Goal: Task Accomplishment & Management: Complete application form

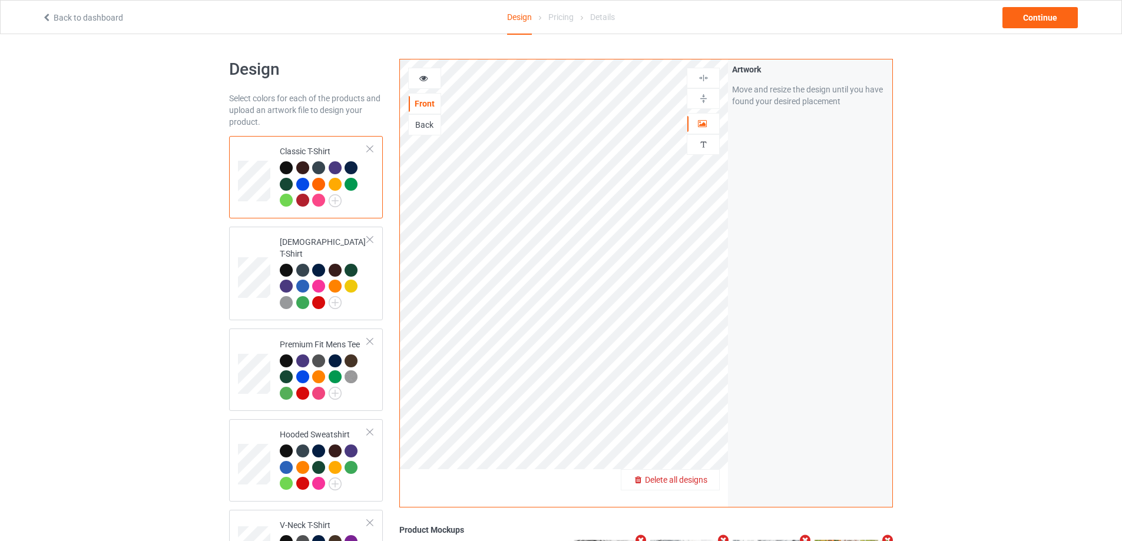
click at [700, 480] on span "Delete all designs" at bounding box center [676, 479] width 62 height 9
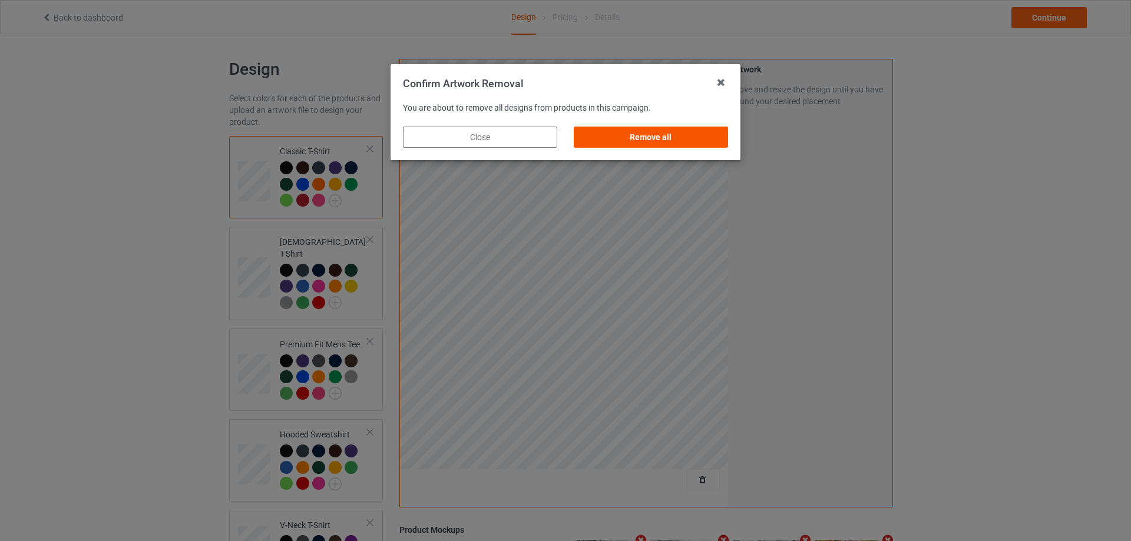
click at [678, 134] on div "Remove all" at bounding box center [651, 137] width 154 height 21
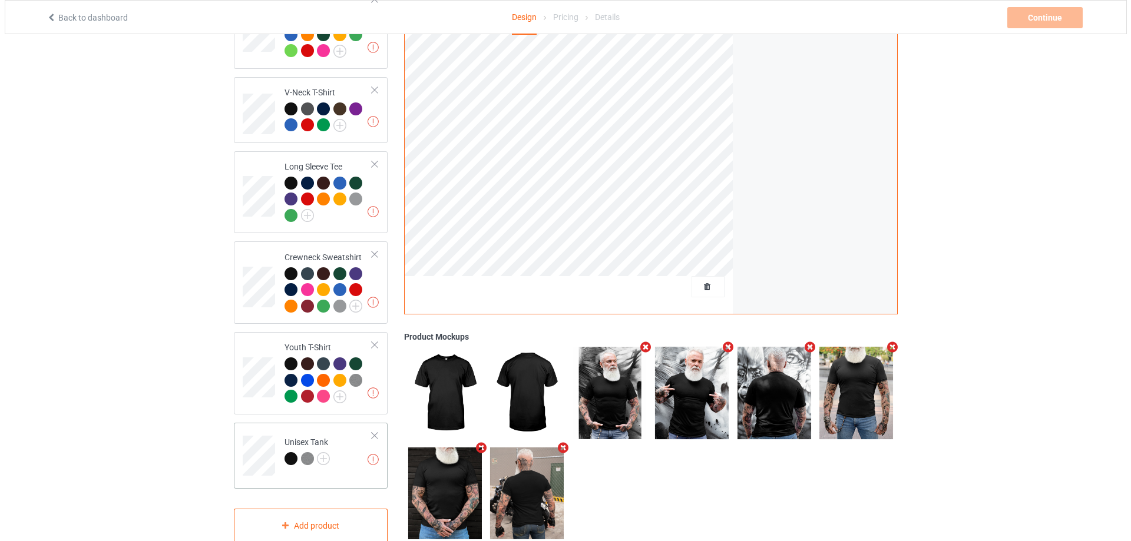
scroll to position [453, 0]
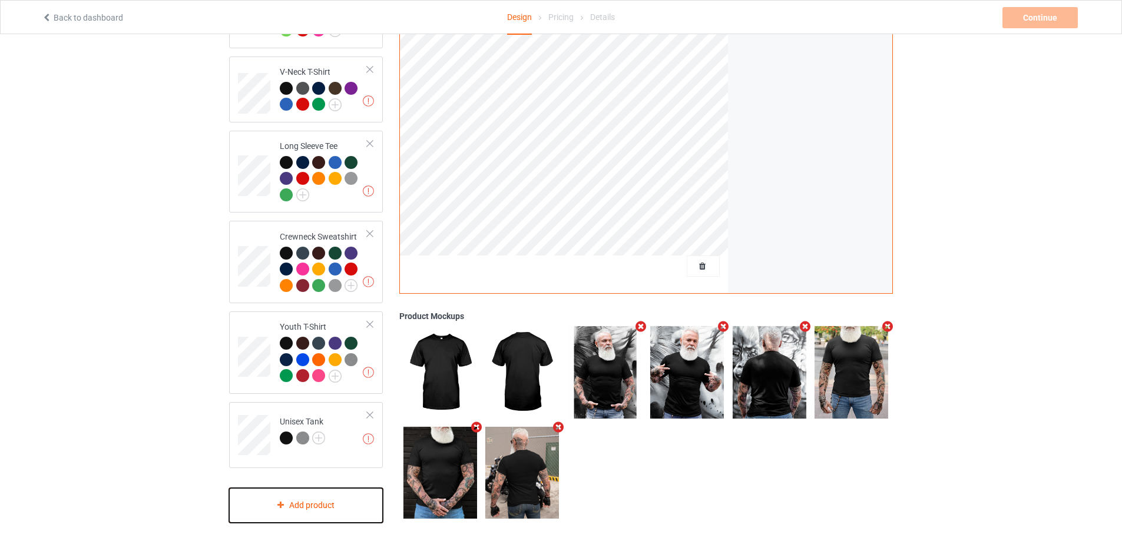
click at [304, 493] on div "Add product" at bounding box center [306, 505] width 154 height 35
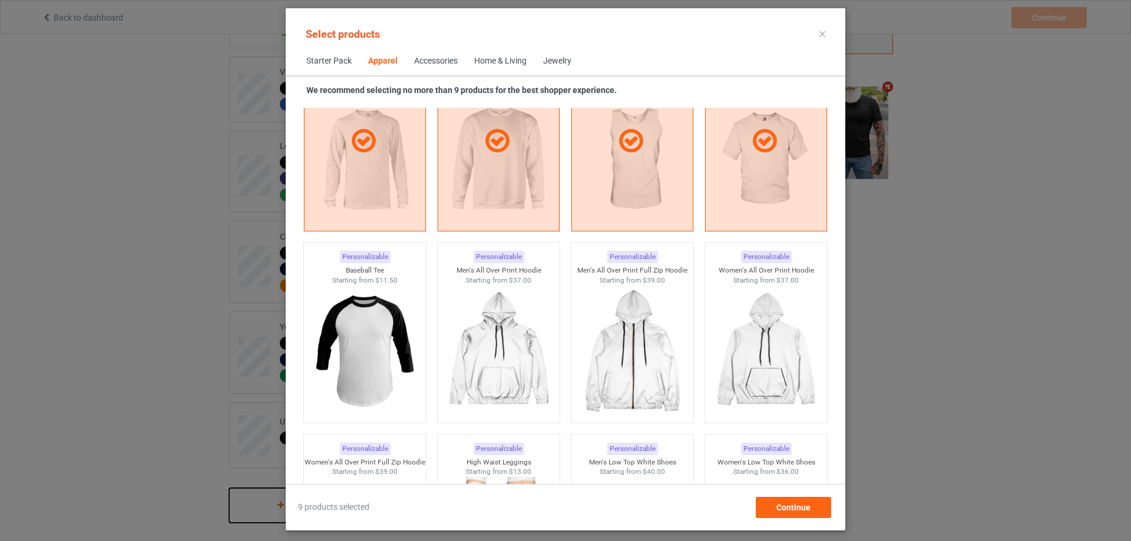
scroll to position [899, 0]
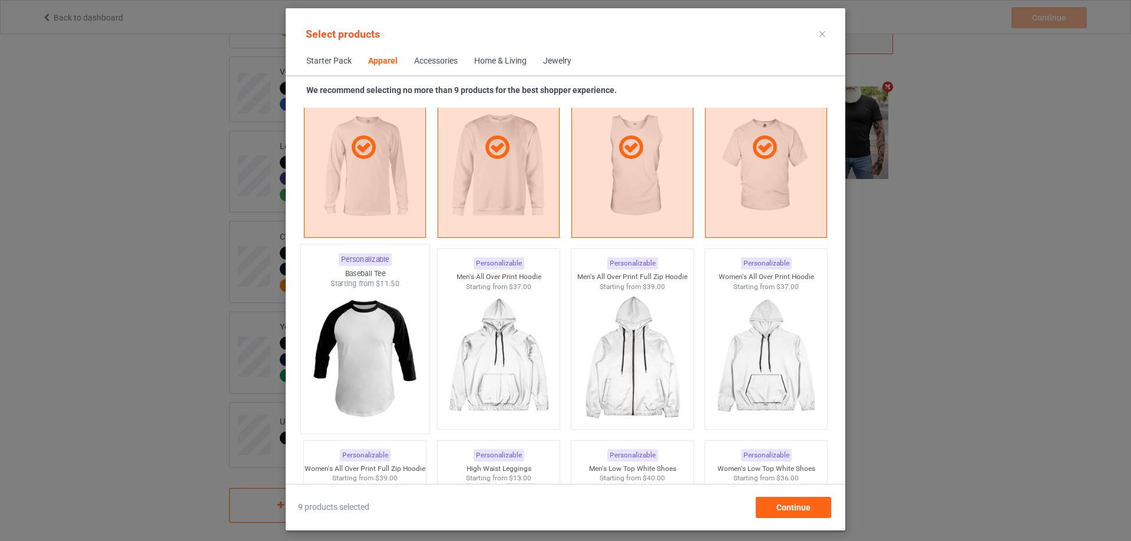
click at [402, 350] on img at bounding box center [364, 358] width 111 height 138
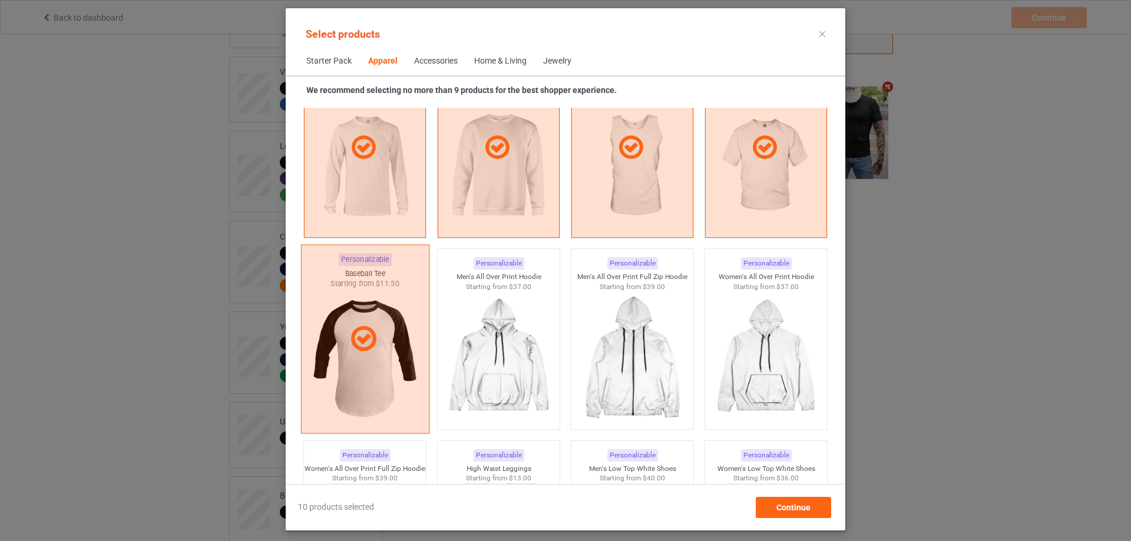
scroll to position [486, 0]
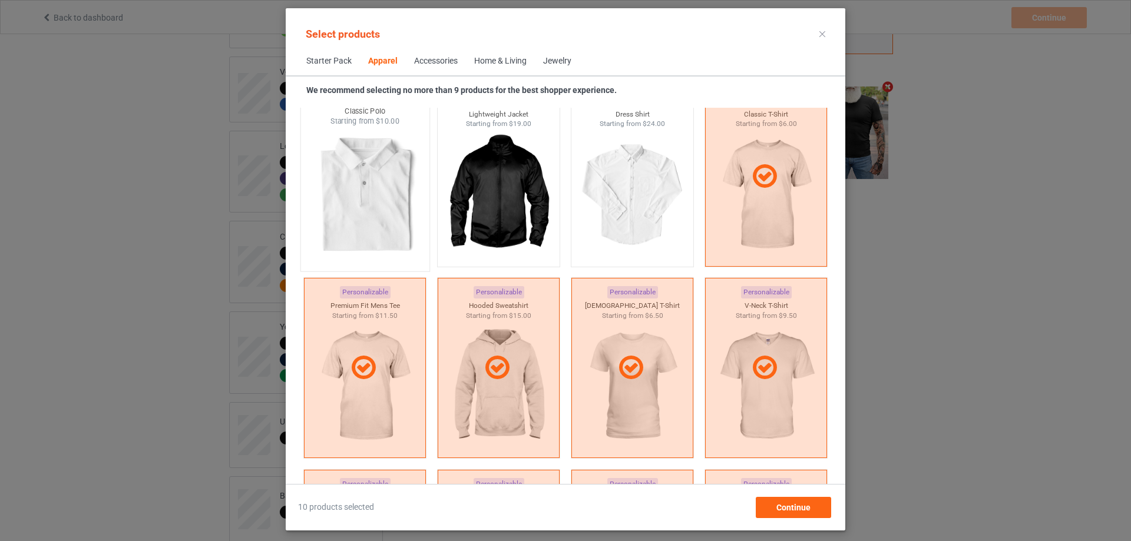
click at [385, 200] on img at bounding box center [364, 196] width 111 height 138
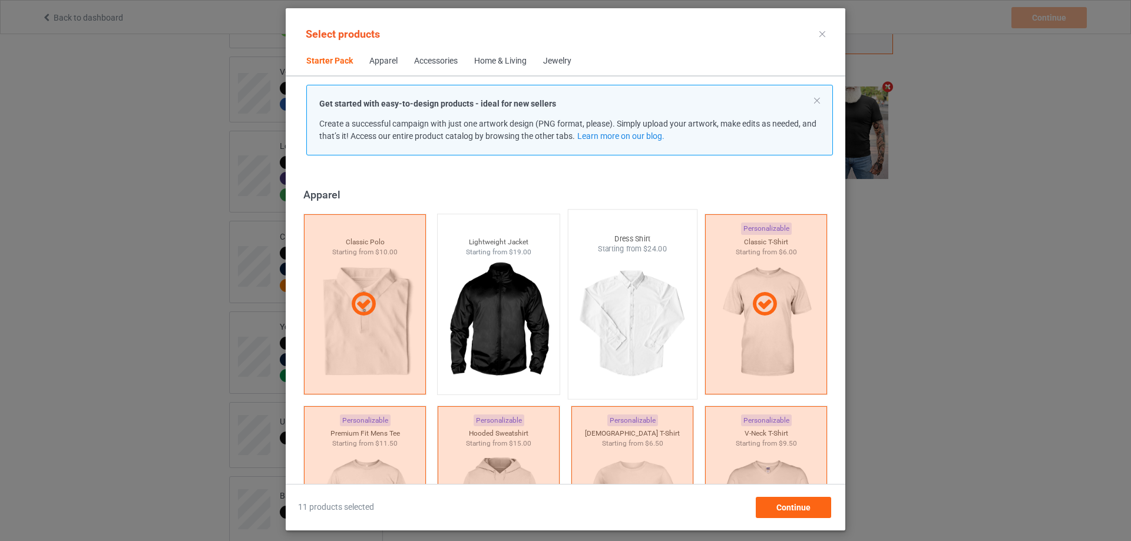
scroll to position [251, 0]
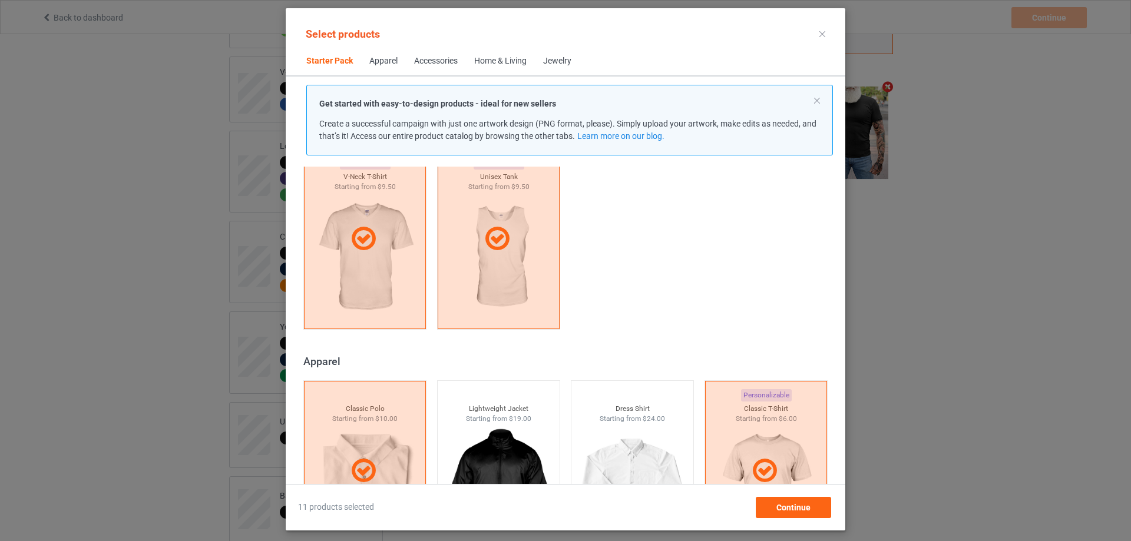
click at [444, 56] on div "Accessories" at bounding box center [436, 61] width 44 height 12
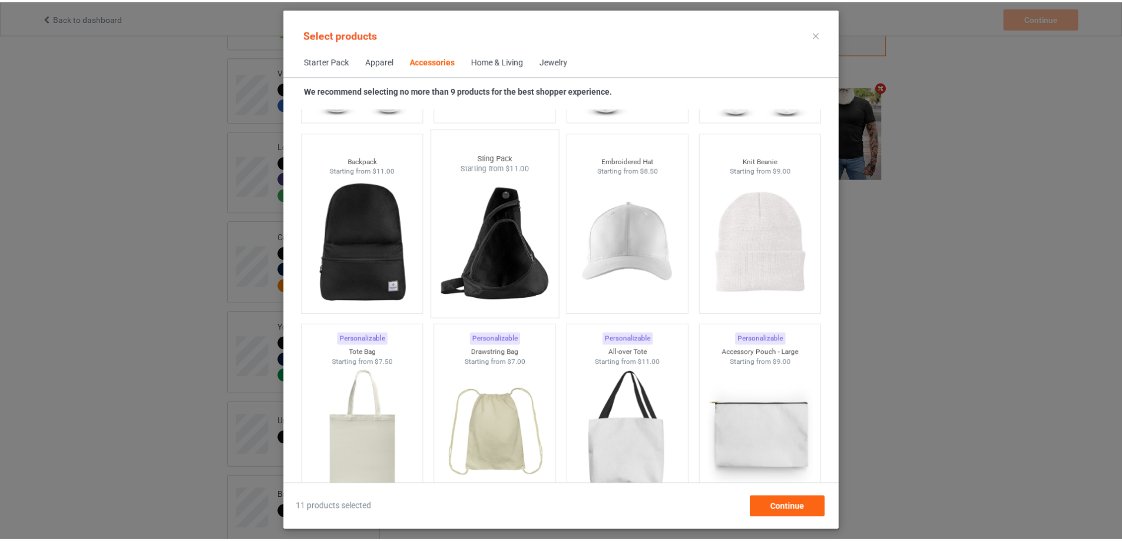
scroll to position [3471, 0]
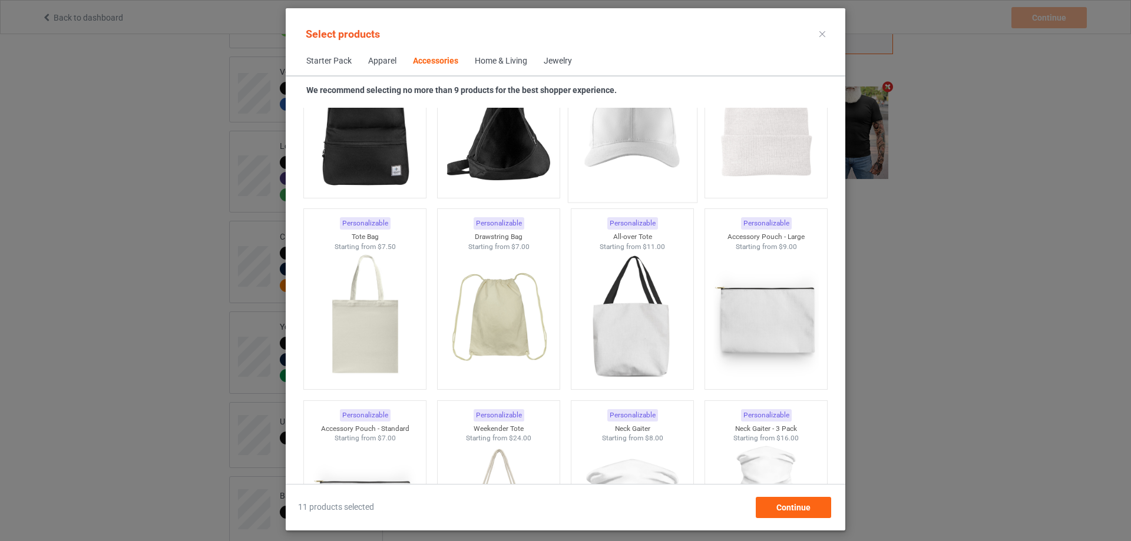
click at [645, 157] on img at bounding box center [631, 127] width 111 height 138
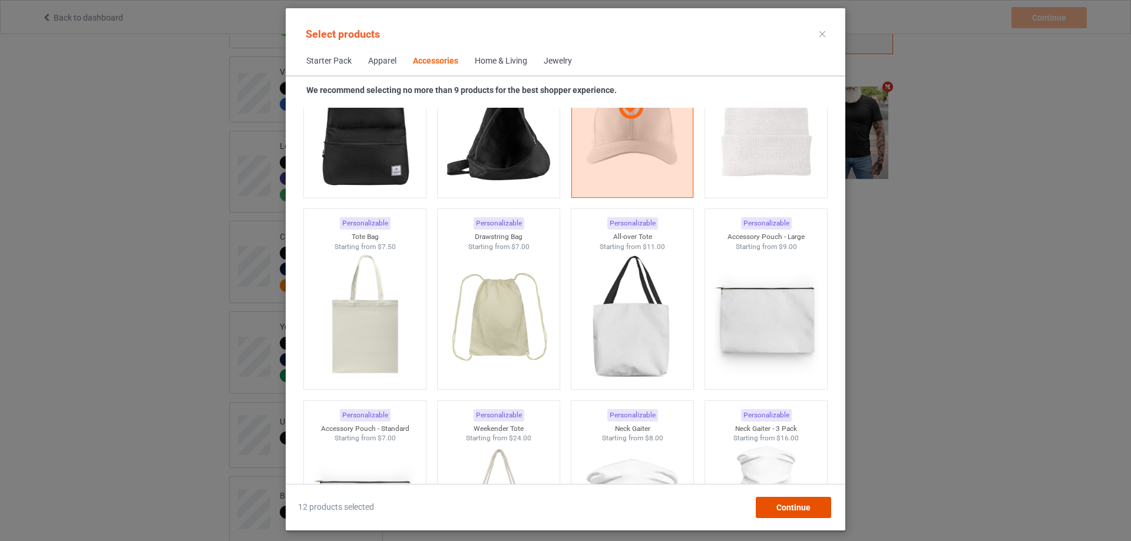
click at [794, 508] on span "Continue" at bounding box center [793, 507] width 34 height 9
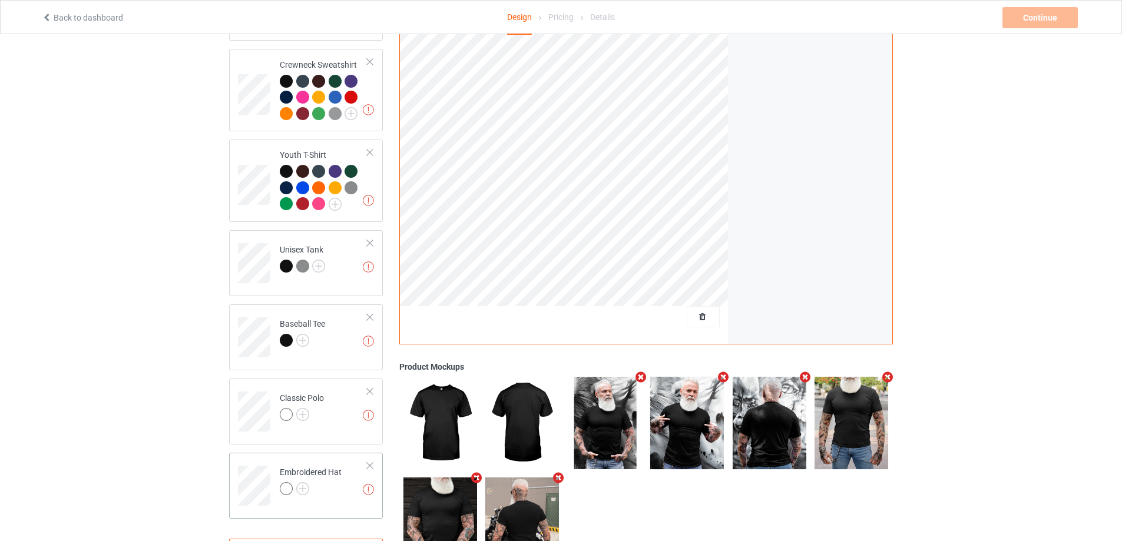
scroll to position [676, 0]
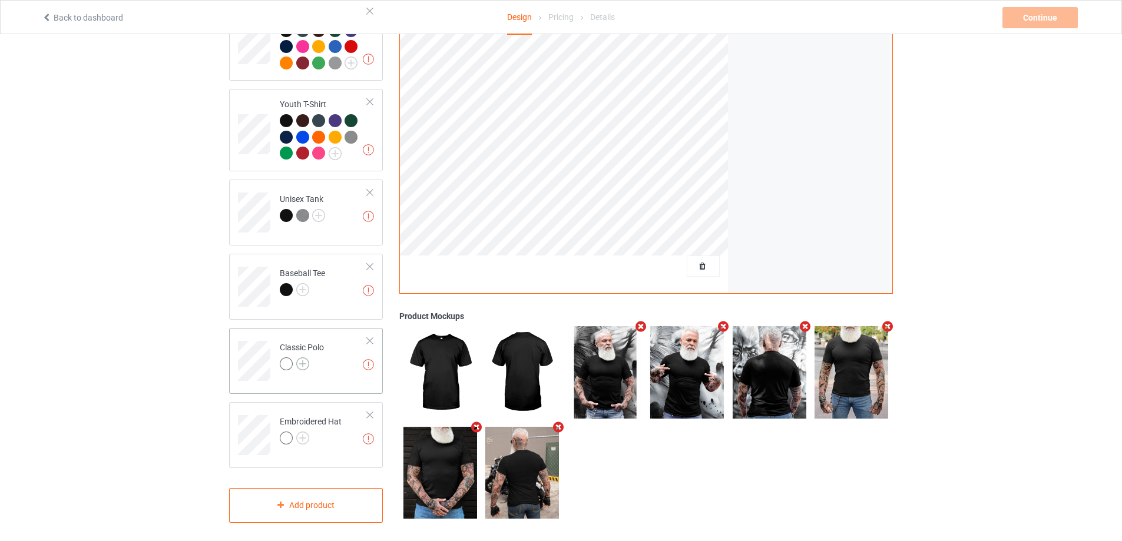
click at [307, 357] on img at bounding box center [302, 363] width 13 height 13
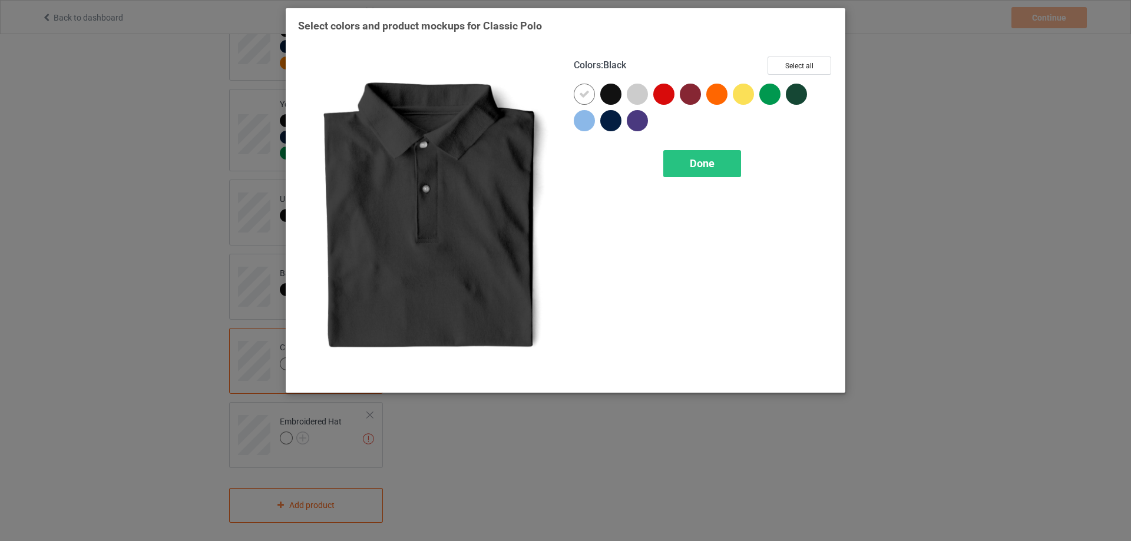
click at [617, 85] on div at bounding box center [613, 97] width 26 height 26
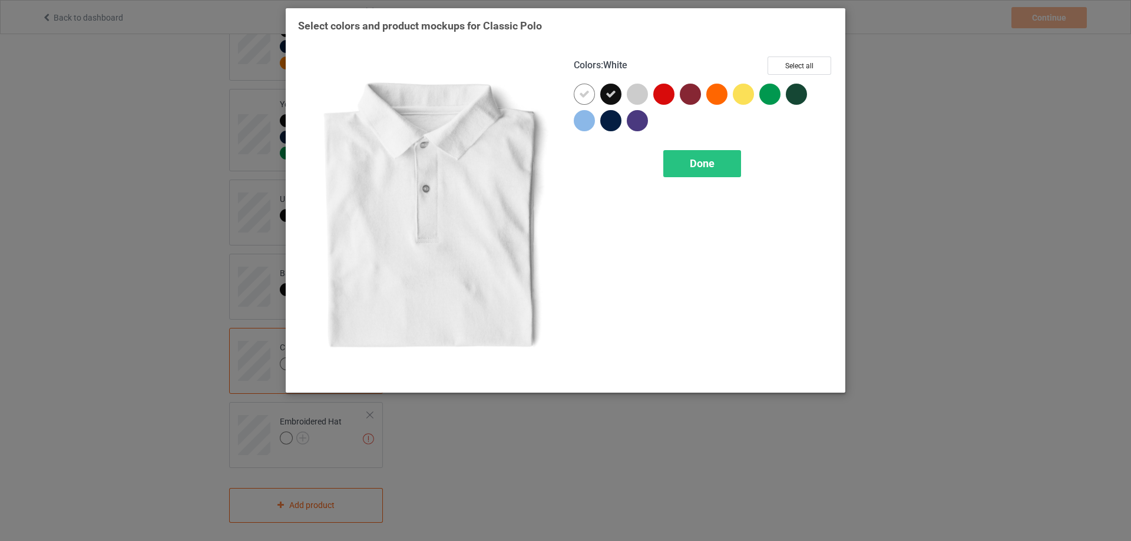
click at [588, 94] on icon at bounding box center [584, 94] width 11 height 11
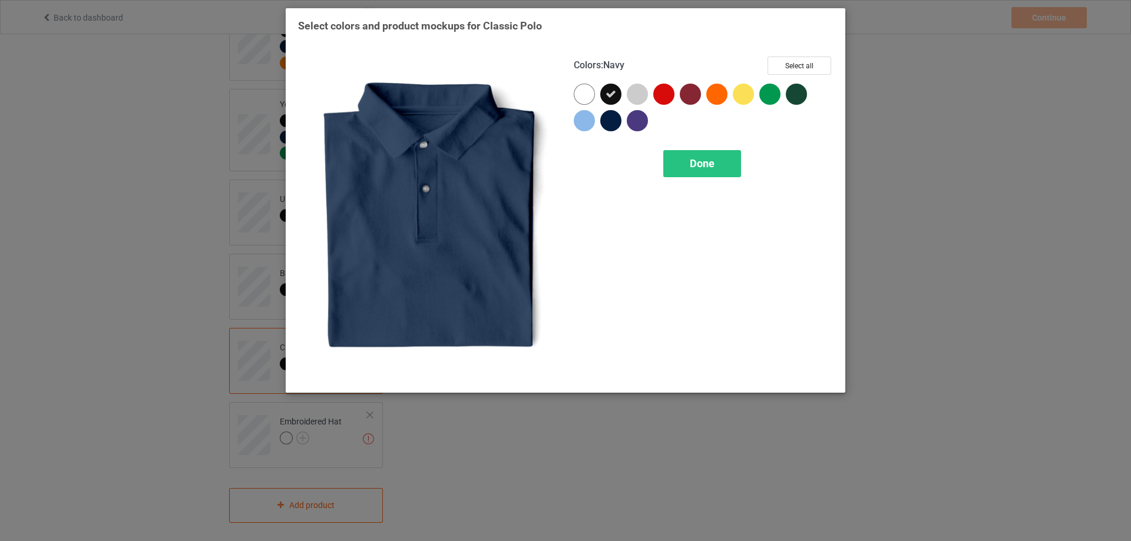
click at [614, 118] on div at bounding box center [610, 120] width 21 height 21
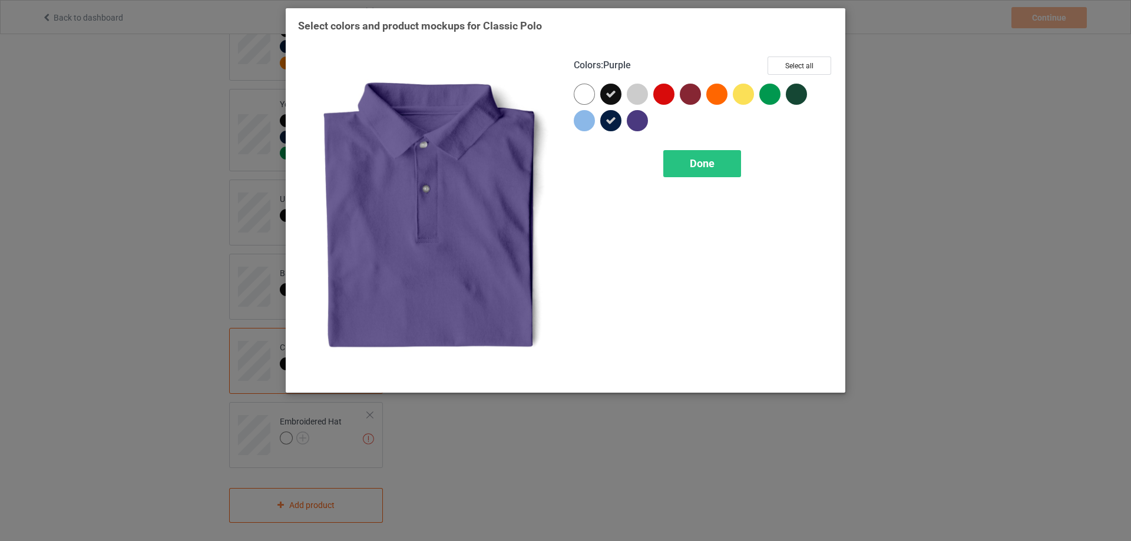
click at [639, 121] on div at bounding box center [637, 120] width 21 height 21
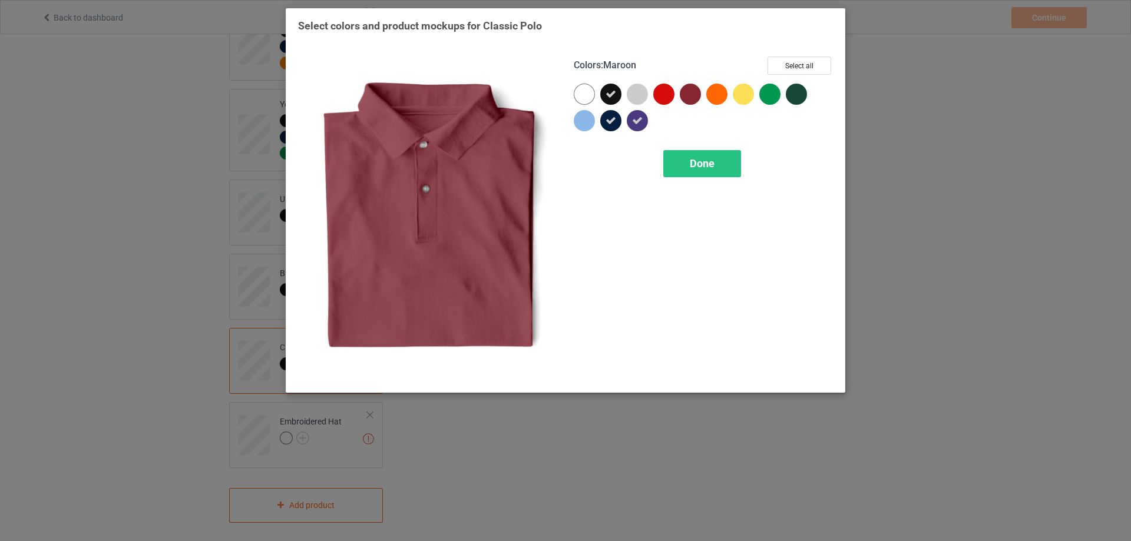
click at [691, 100] on div at bounding box center [690, 94] width 21 height 21
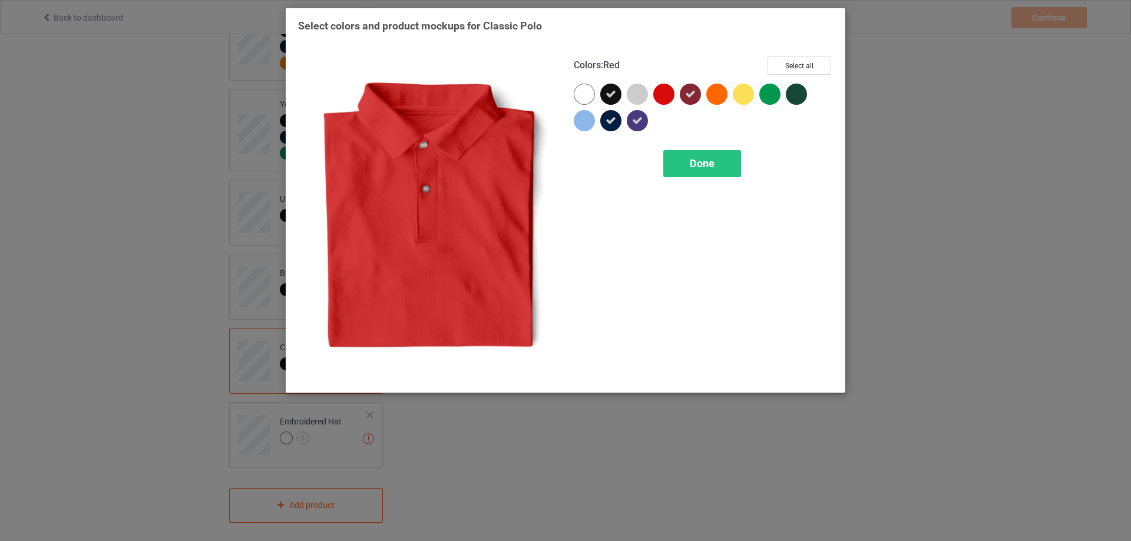
click at [664, 100] on div at bounding box center [663, 94] width 21 height 21
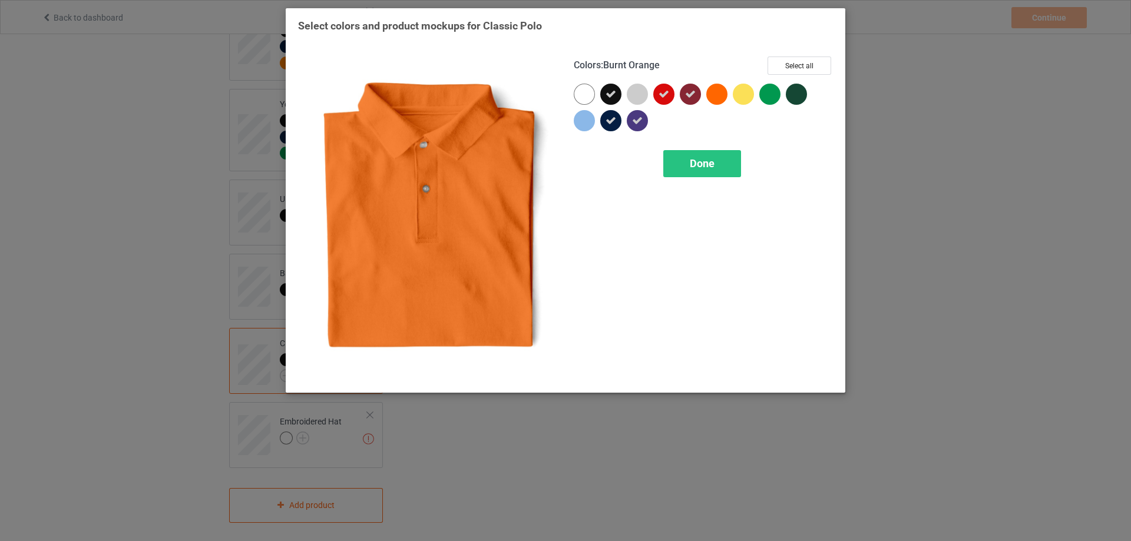
click at [710, 93] on div at bounding box center [716, 94] width 21 height 21
click at [710, 165] on span "Done" at bounding box center [702, 163] width 25 height 12
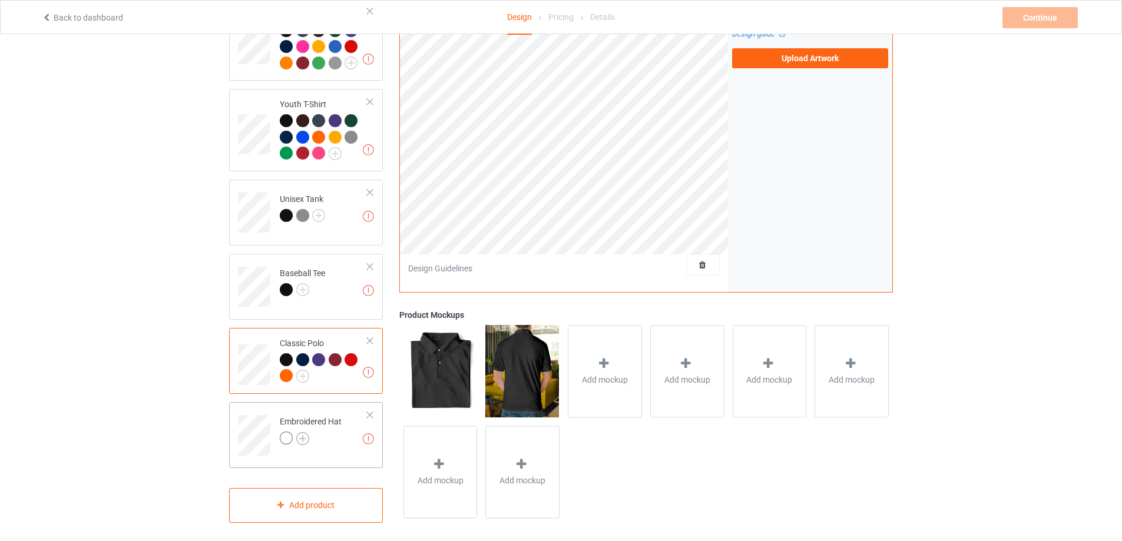
click at [305, 432] on img at bounding box center [302, 438] width 13 height 13
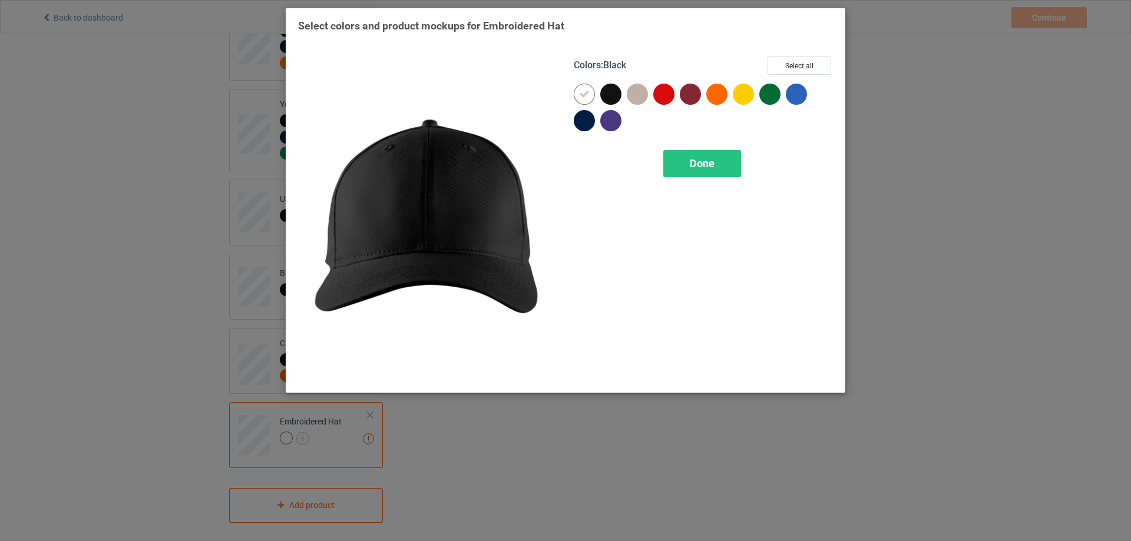
click at [608, 95] on div at bounding box center [610, 94] width 21 height 21
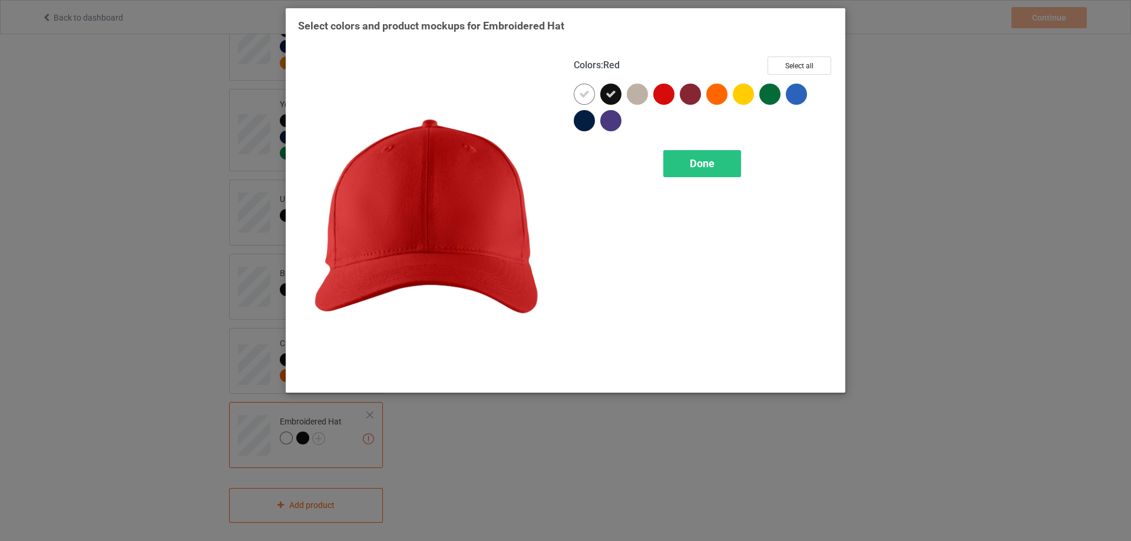
click at [664, 95] on div at bounding box center [663, 94] width 21 height 21
click at [688, 95] on div at bounding box center [690, 94] width 21 height 21
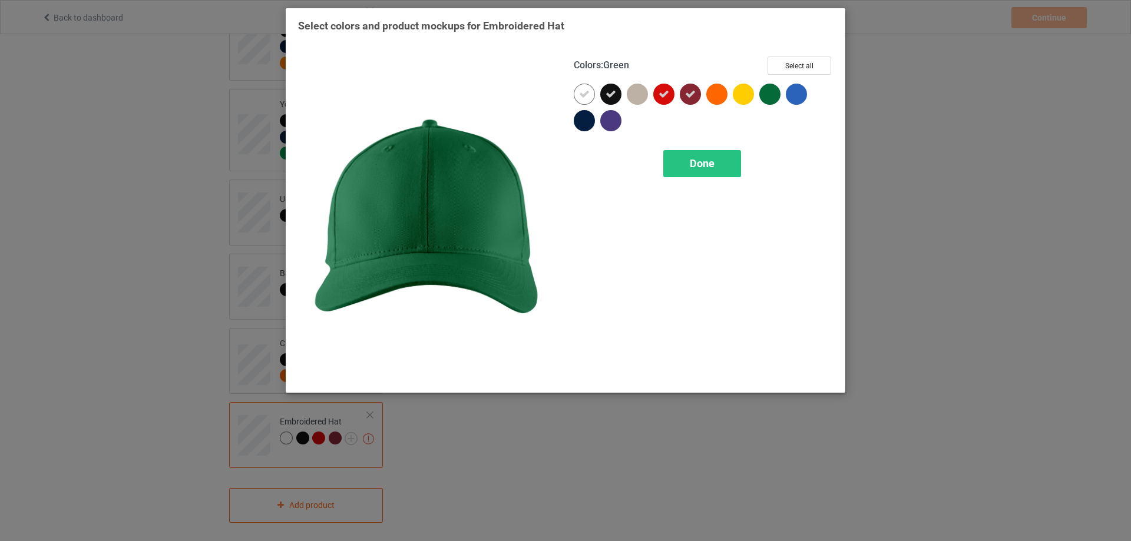
click at [771, 97] on div at bounding box center [769, 94] width 21 height 21
click at [765, 97] on icon at bounding box center [769, 94] width 11 height 11
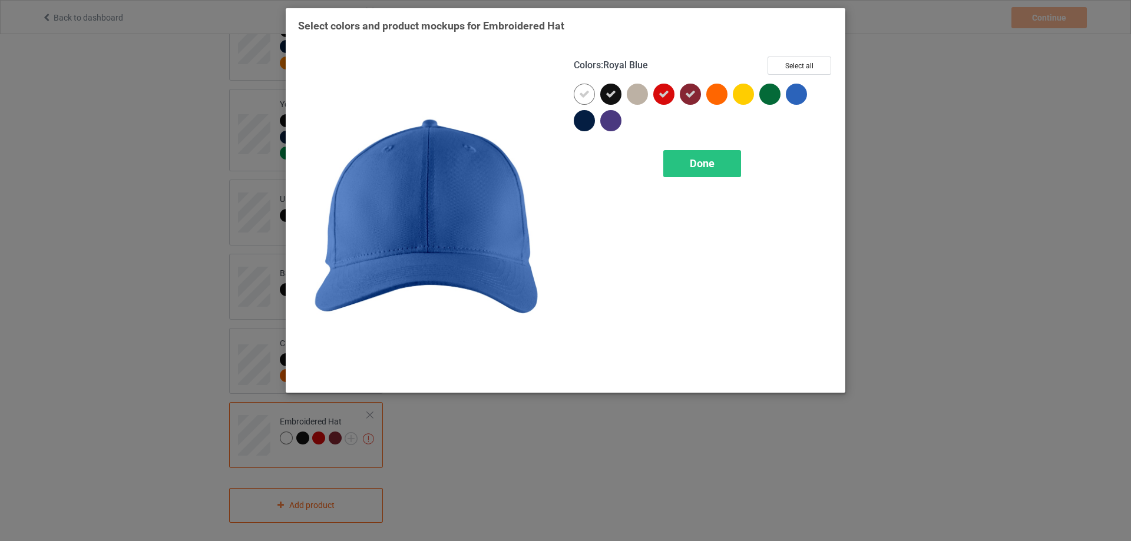
click at [795, 95] on div at bounding box center [796, 94] width 21 height 21
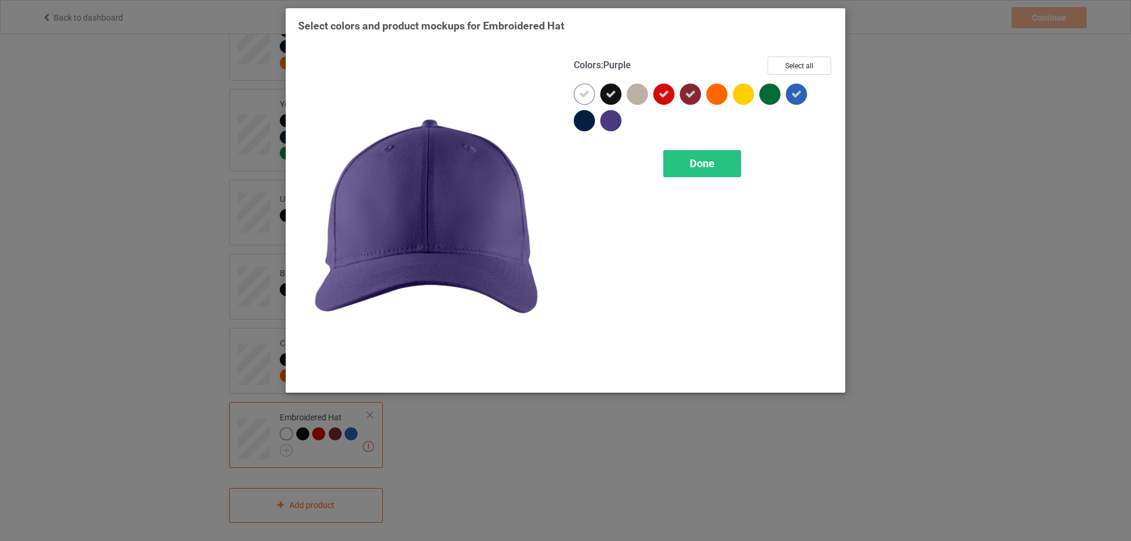
drag, startPoint x: 608, startPoint y: 125, endPoint x: 579, endPoint y: 125, distance: 28.3
click at [603, 125] on div at bounding box center [610, 120] width 21 height 21
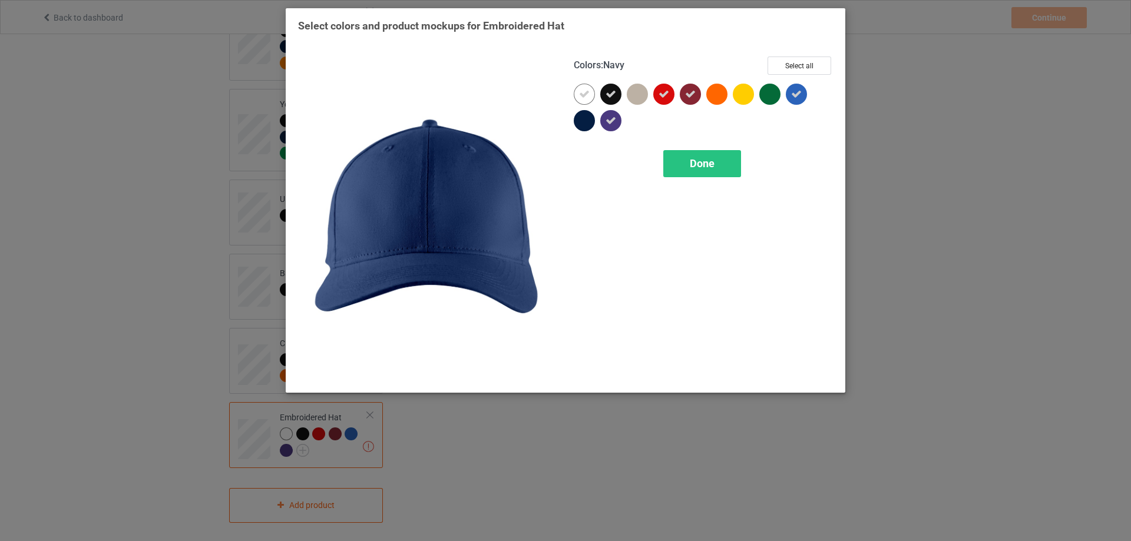
click at [579, 125] on div at bounding box center [584, 120] width 21 height 21
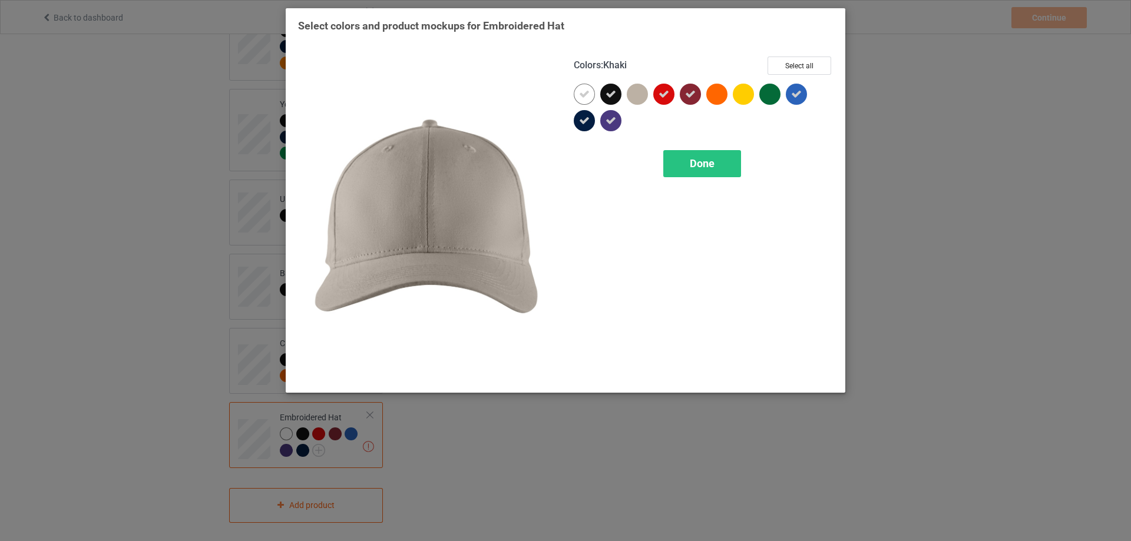
click at [639, 96] on div at bounding box center [637, 94] width 21 height 21
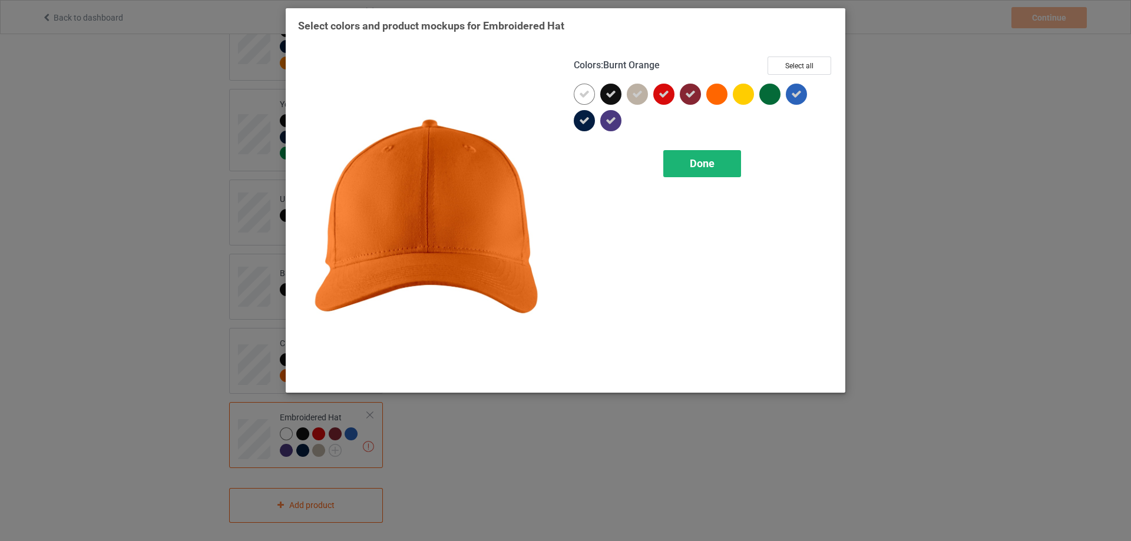
click at [705, 166] on span "Done" at bounding box center [702, 163] width 25 height 12
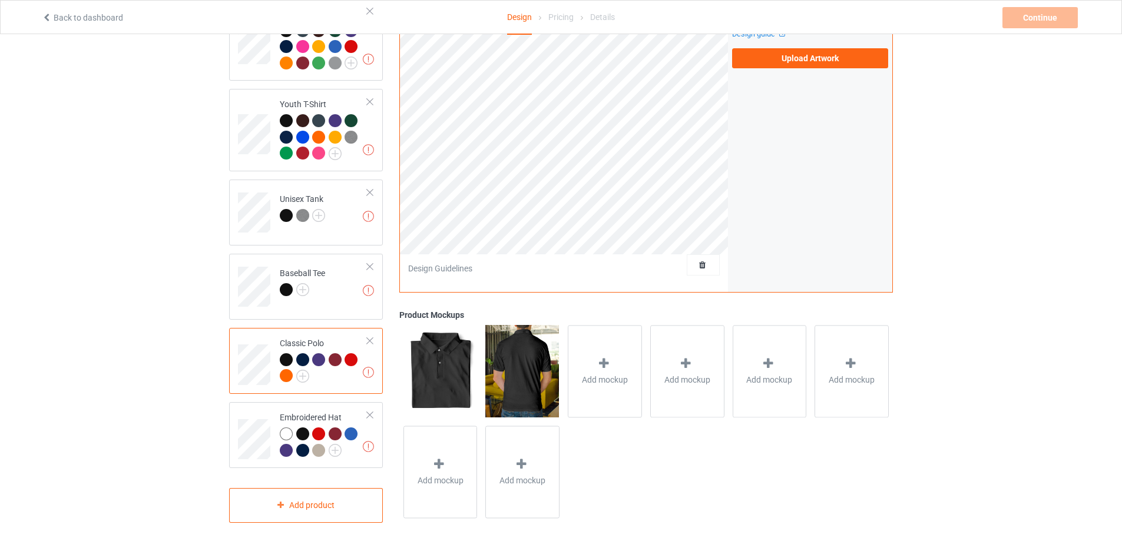
scroll to position [440, 0]
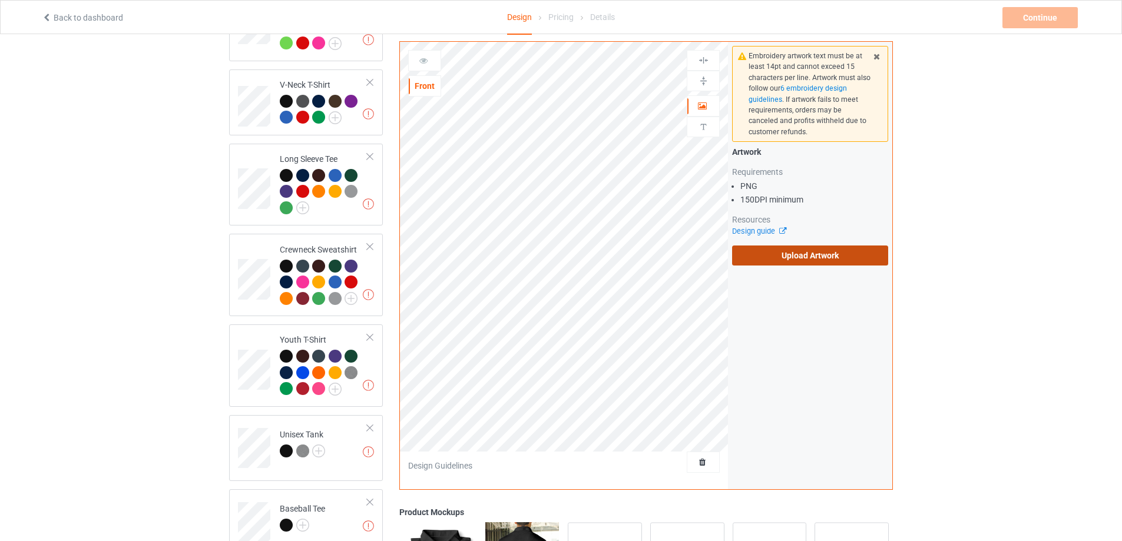
click at [751, 254] on label "Upload Artwork" at bounding box center [810, 256] width 156 height 20
click at [0, 0] on input "Upload Artwork" at bounding box center [0, 0] width 0 height 0
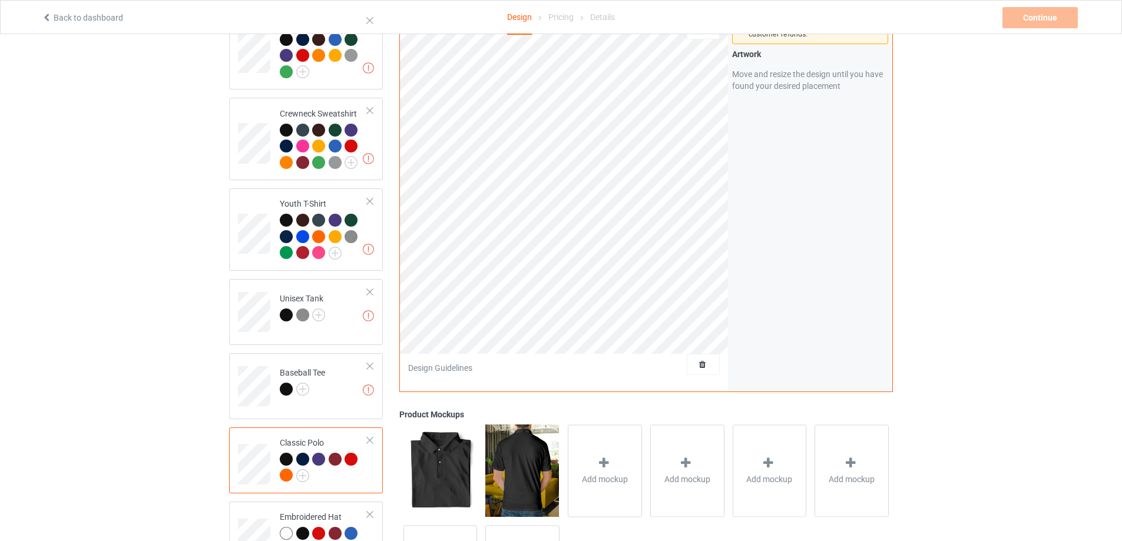
scroll to position [677, 0]
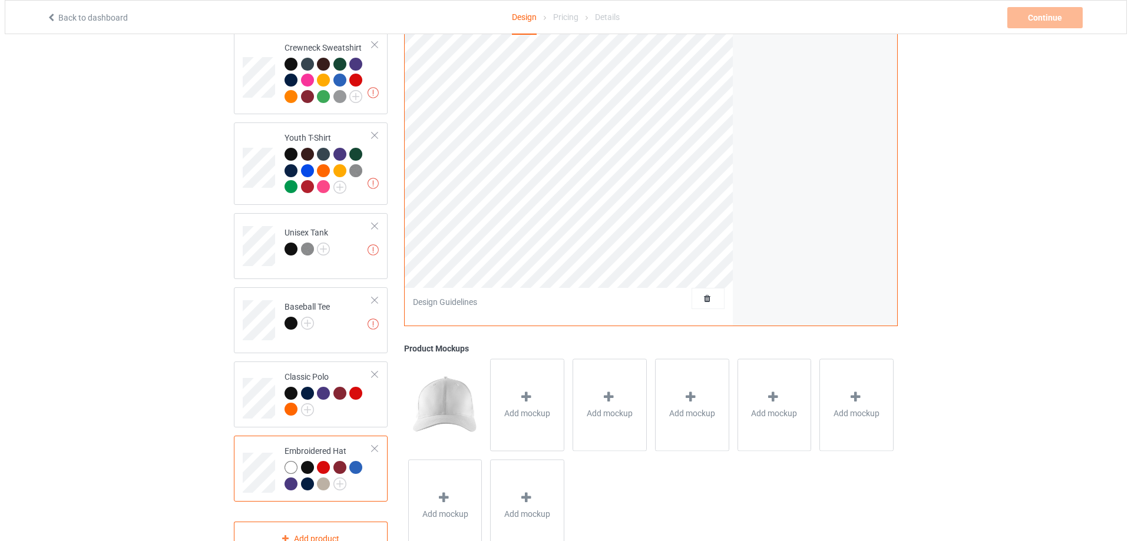
scroll to position [677, 0]
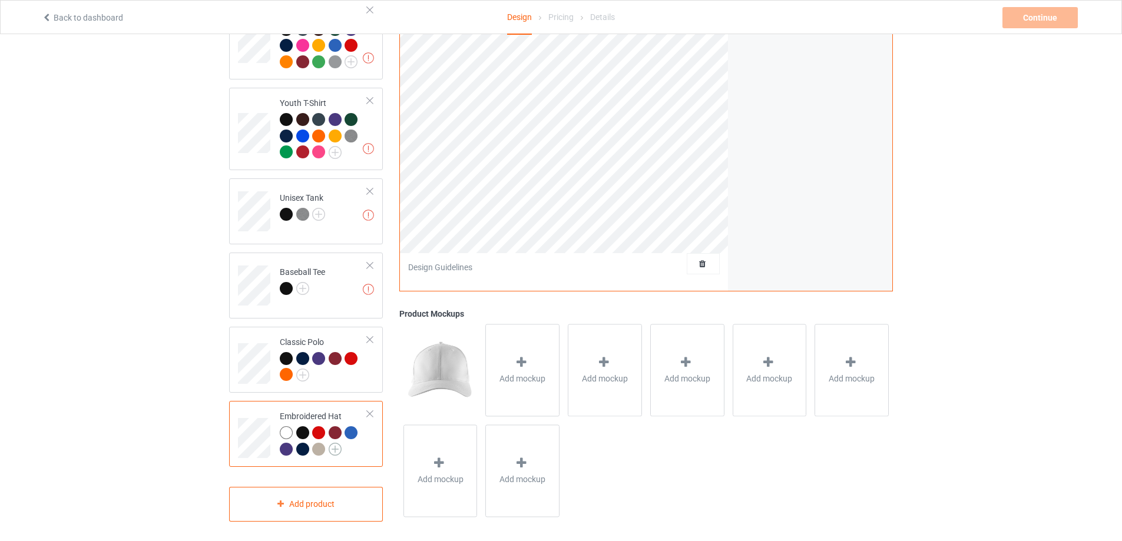
click at [333, 443] on img at bounding box center [335, 449] width 13 height 13
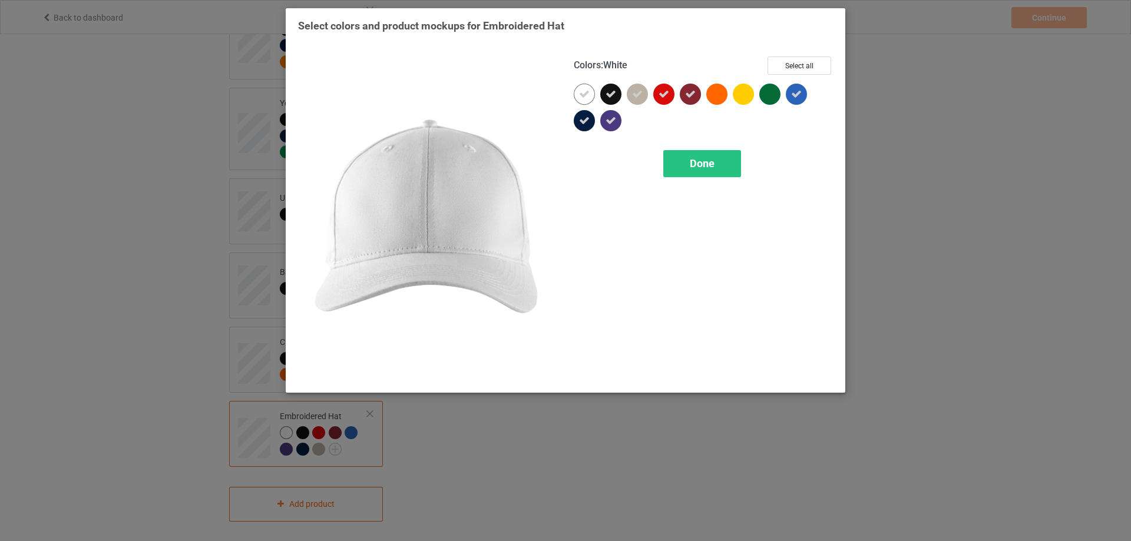
click at [581, 91] on icon at bounding box center [584, 94] width 11 height 11
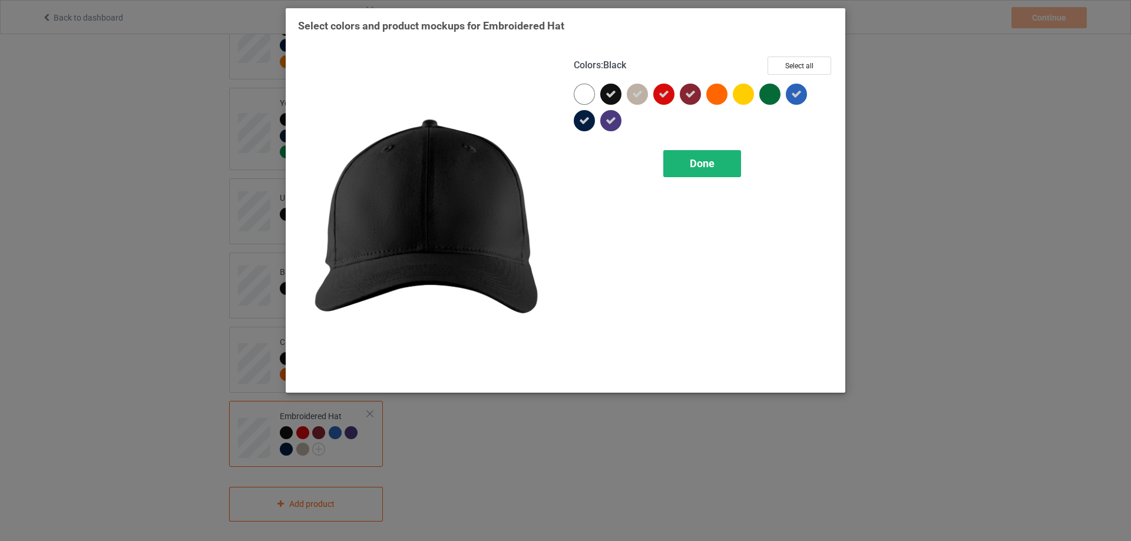
click at [691, 163] on span "Done" at bounding box center [702, 163] width 25 height 12
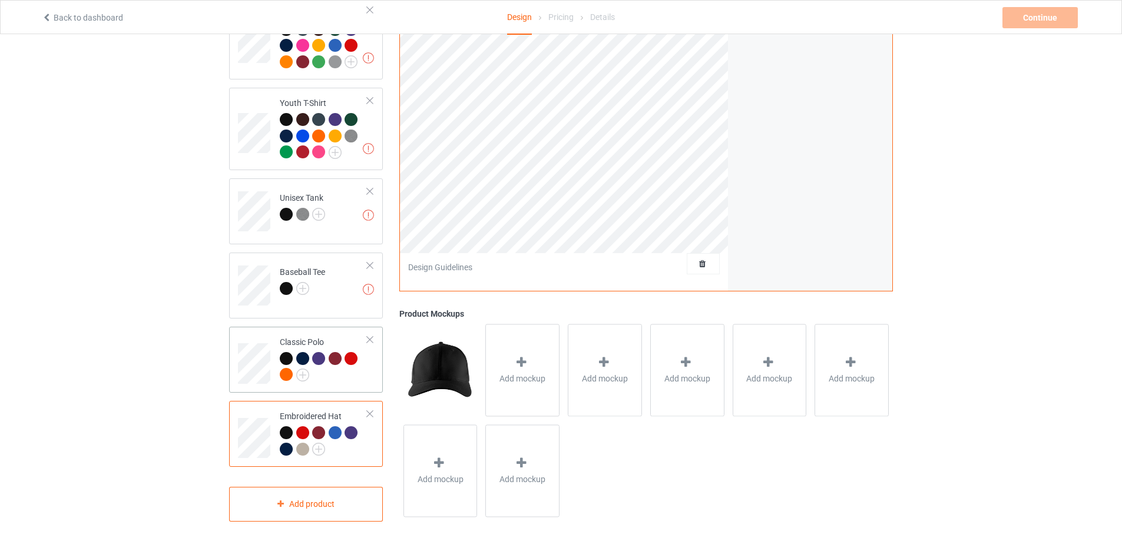
click at [297, 338] on div "Classic Polo" at bounding box center [324, 358] width 88 height 44
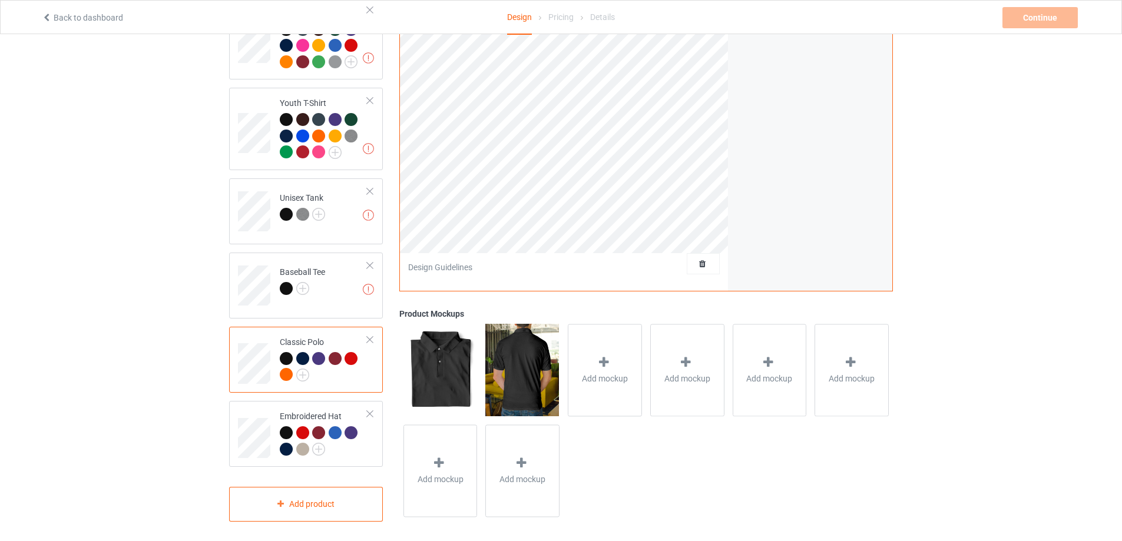
click at [543, 352] on img at bounding box center [522, 370] width 74 height 92
click at [584, 354] on div "Add mockup" at bounding box center [605, 370] width 74 height 92
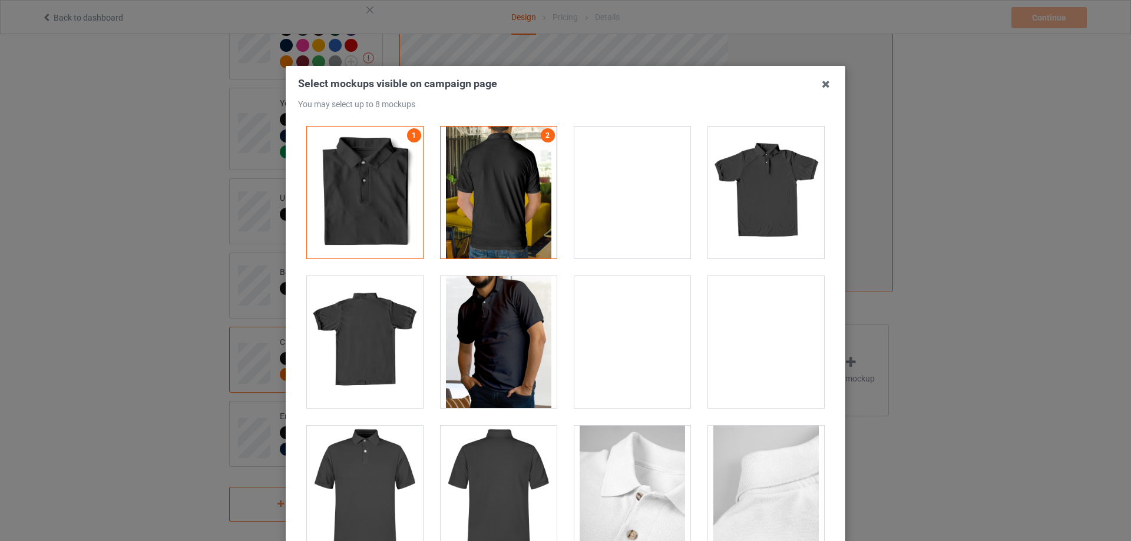
click at [755, 207] on div at bounding box center [766, 193] width 116 height 132
click at [503, 343] on div at bounding box center [498, 342] width 116 height 132
click at [365, 470] on div at bounding box center [365, 492] width 116 height 132
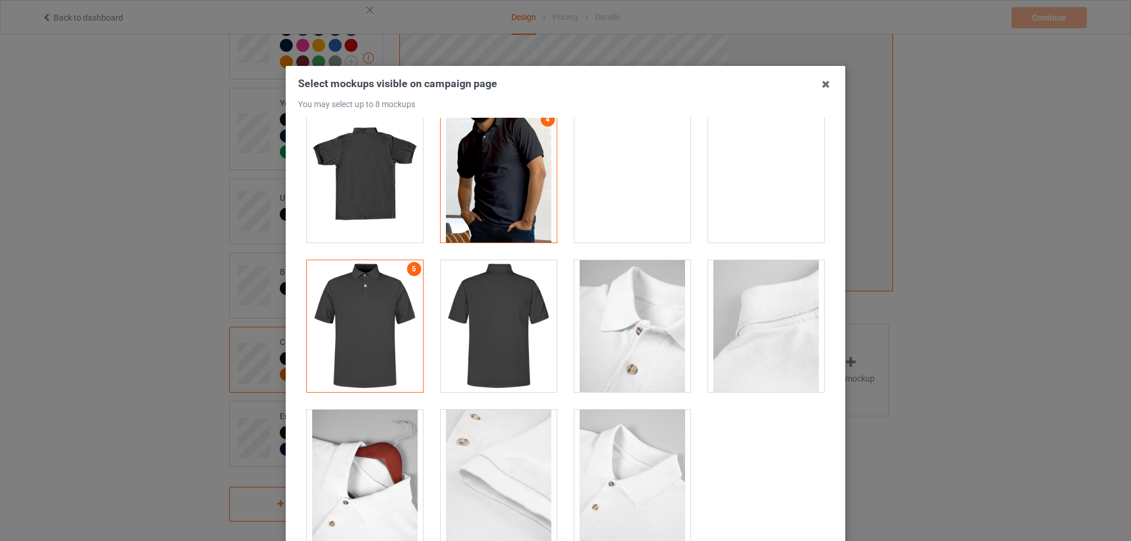
scroll to position [130, 0]
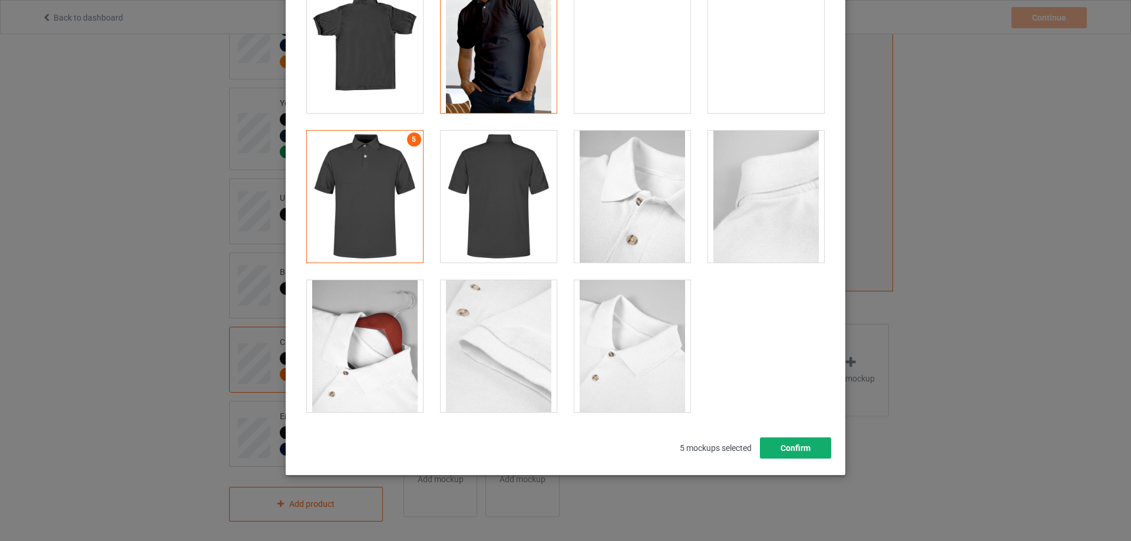
drag, startPoint x: 784, startPoint y: 445, endPoint x: 774, endPoint y: 429, distance: 18.8
click at [778, 422] on div "Select mockups visible on campaign page You may select up to 8 mockups 1 2 3 4 …" at bounding box center [565, 202] width 535 height 511
click at [771, 446] on button "Confirm" at bounding box center [795, 448] width 71 height 21
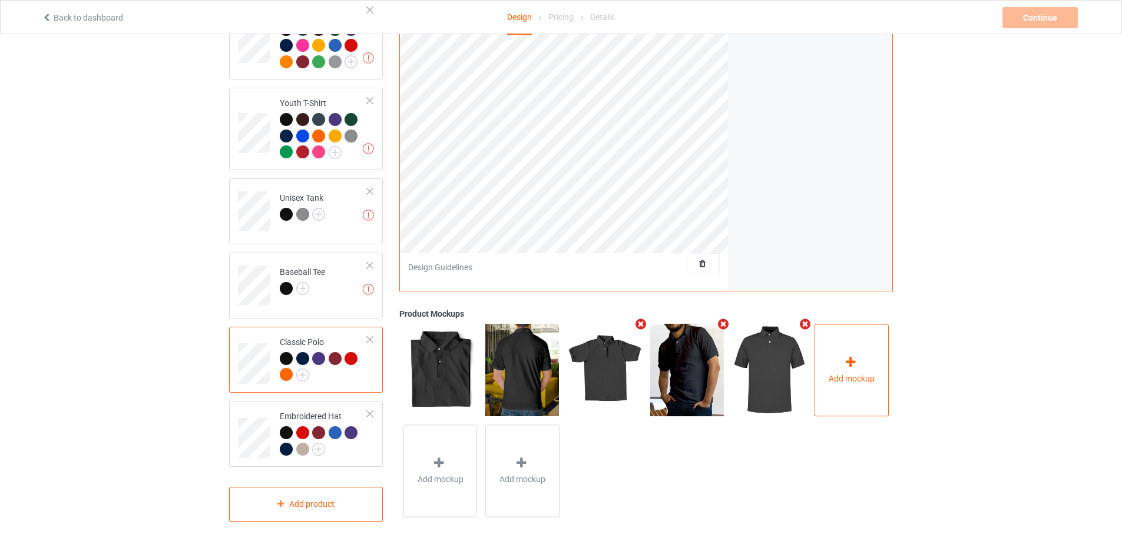
click at [843, 367] on div at bounding box center [851, 364] width 16 height 17
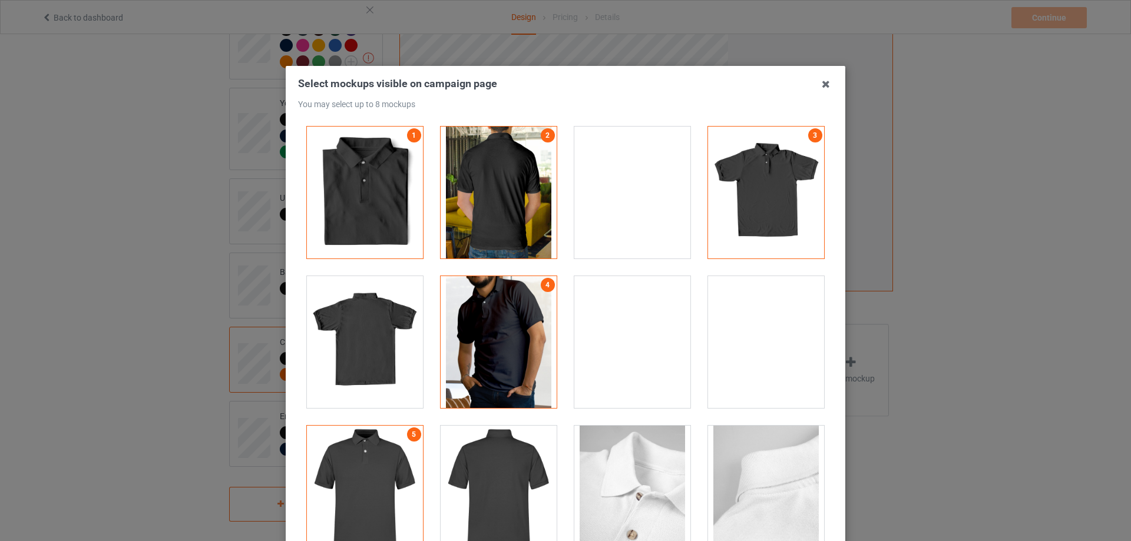
click at [499, 181] on div at bounding box center [498, 193] width 116 height 132
click at [541, 131] on link "2" at bounding box center [548, 135] width 14 height 14
click at [512, 179] on div at bounding box center [498, 193] width 116 height 132
click at [617, 178] on div at bounding box center [632, 193] width 116 height 132
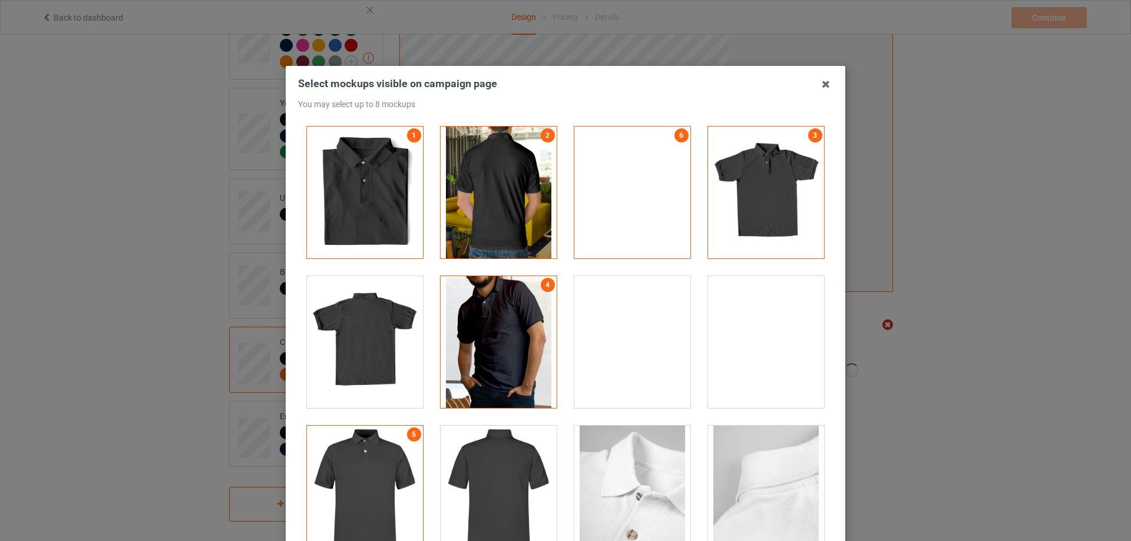
click at [522, 171] on div at bounding box center [498, 193] width 116 height 132
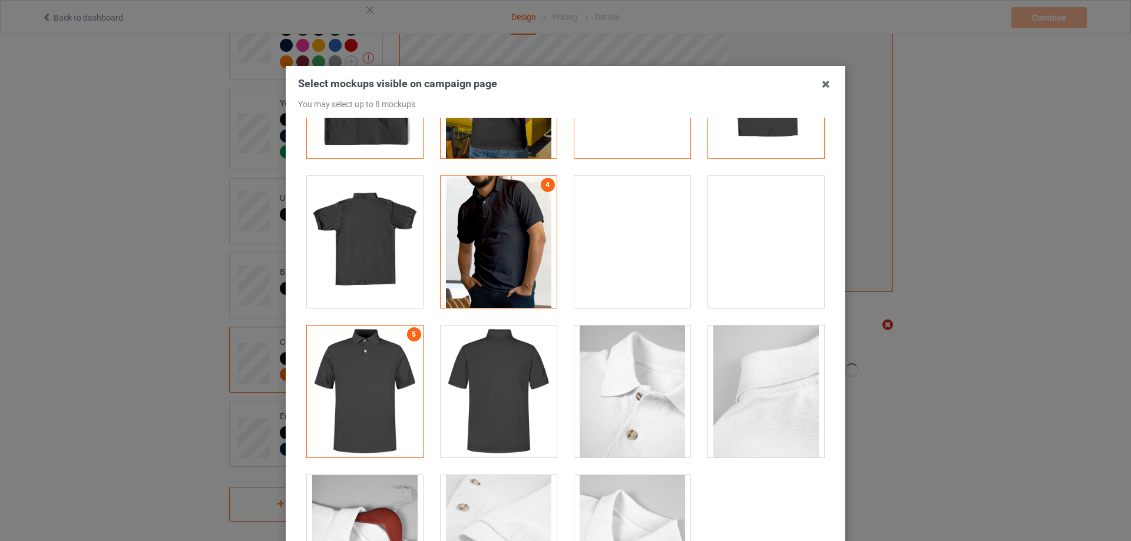
scroll to position [165, 0]
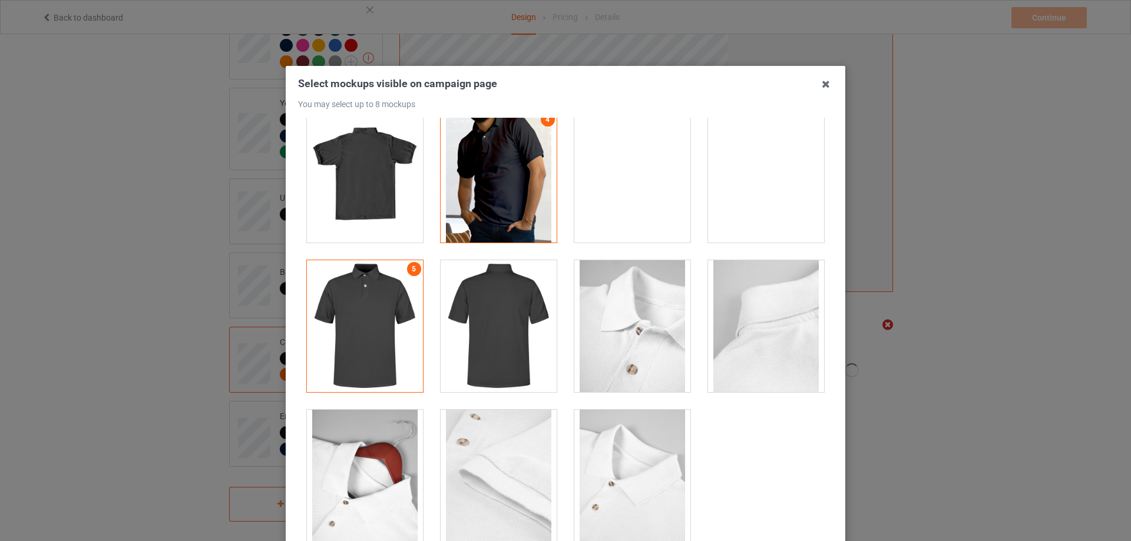
click at [357, 459] on div at bounding box center [365, 476] width 116 height 132
click at [654, 329] on div at bounding box center [632, 326] width 116 height 132
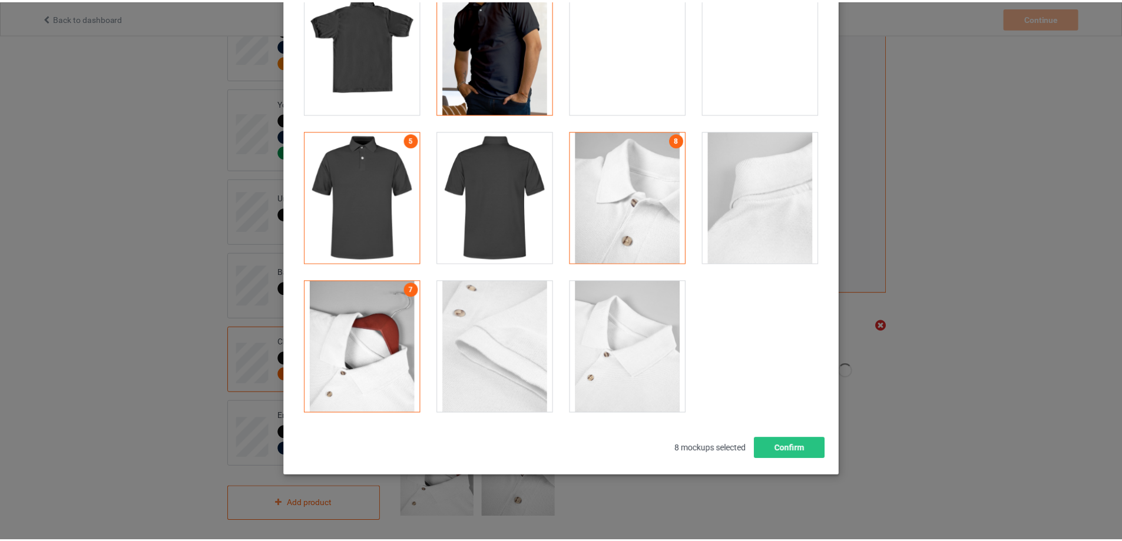
scroll to position [130, 0]
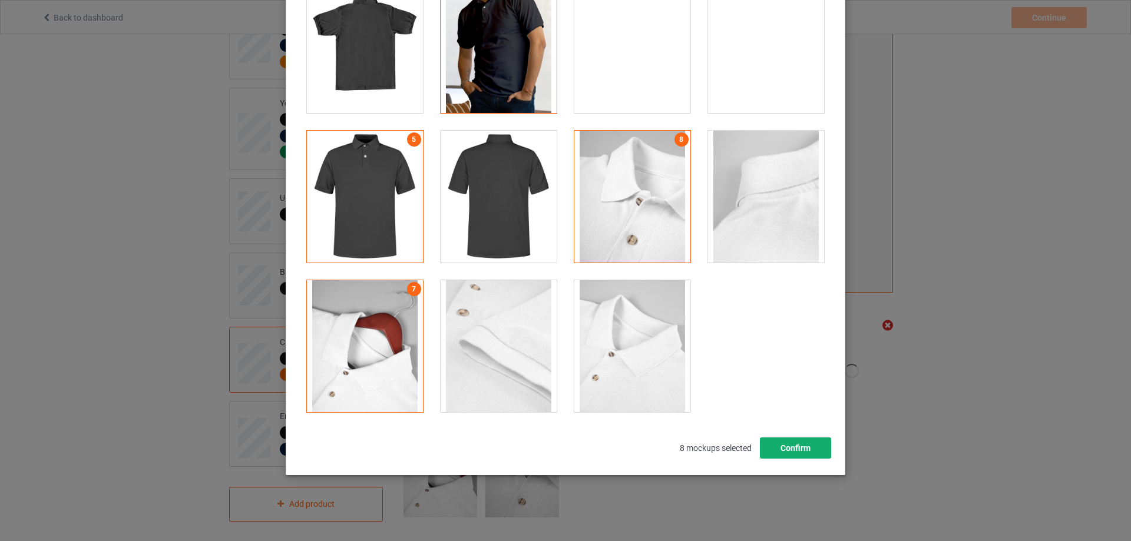
click at [804, 446] on button "Confirm" at bounding box center [795, 448] width 71 height 21
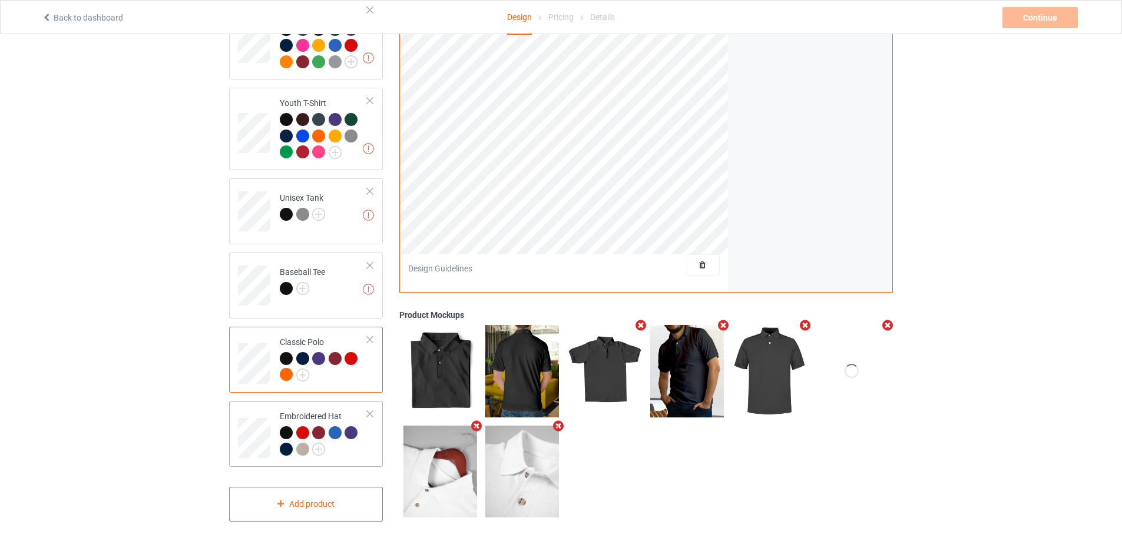
click at [344, 448] on div at bounding box center [324, 442] width 88 height 32
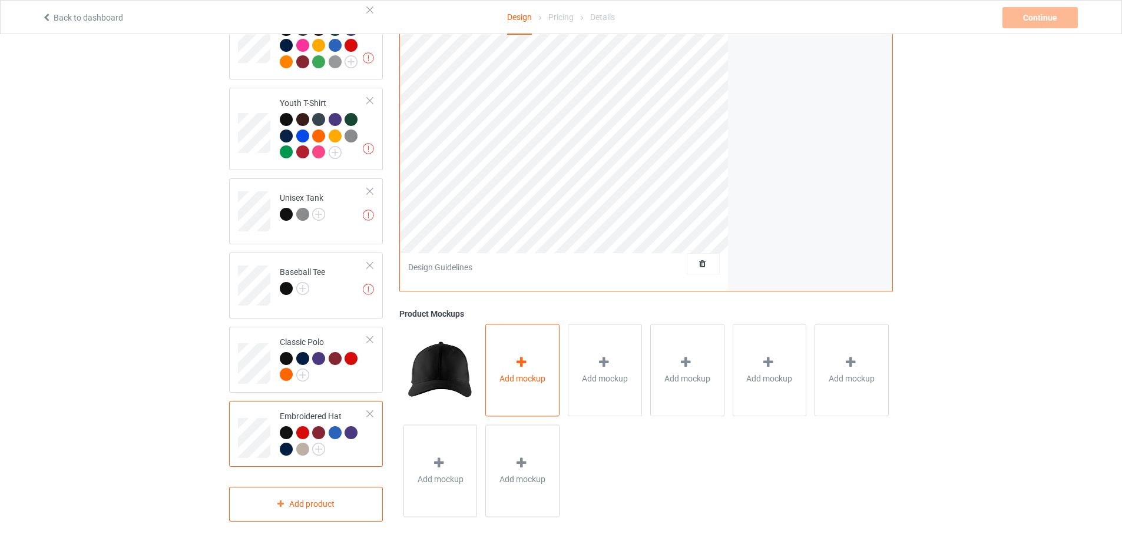
click at [529, 377] on span "Add mockup" at bounding box center [522, 379] width 46 height 12
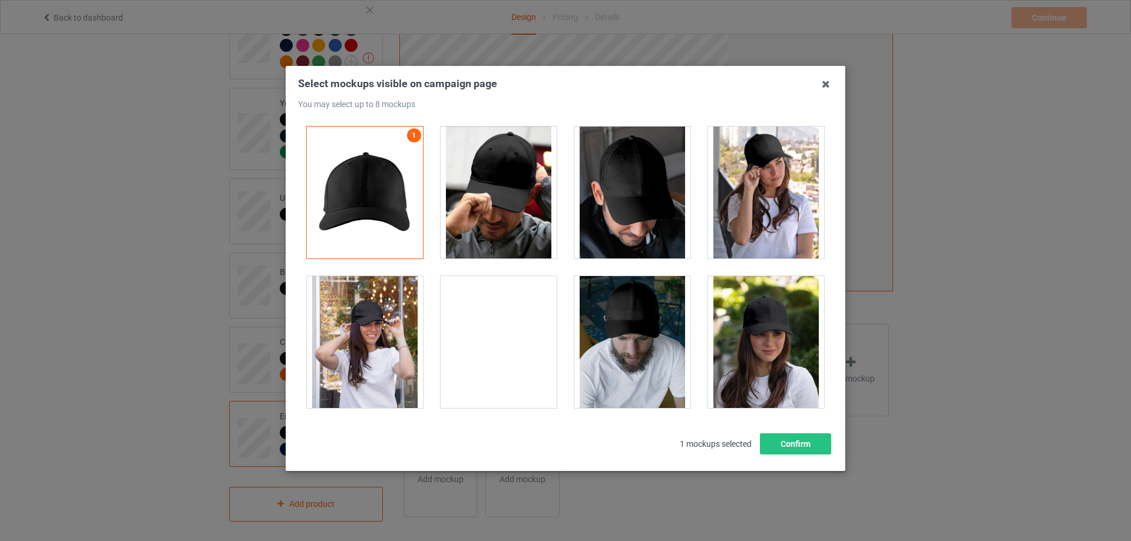
click at [518, 206] on div at bounding box center [498, 193] width 116 height 132
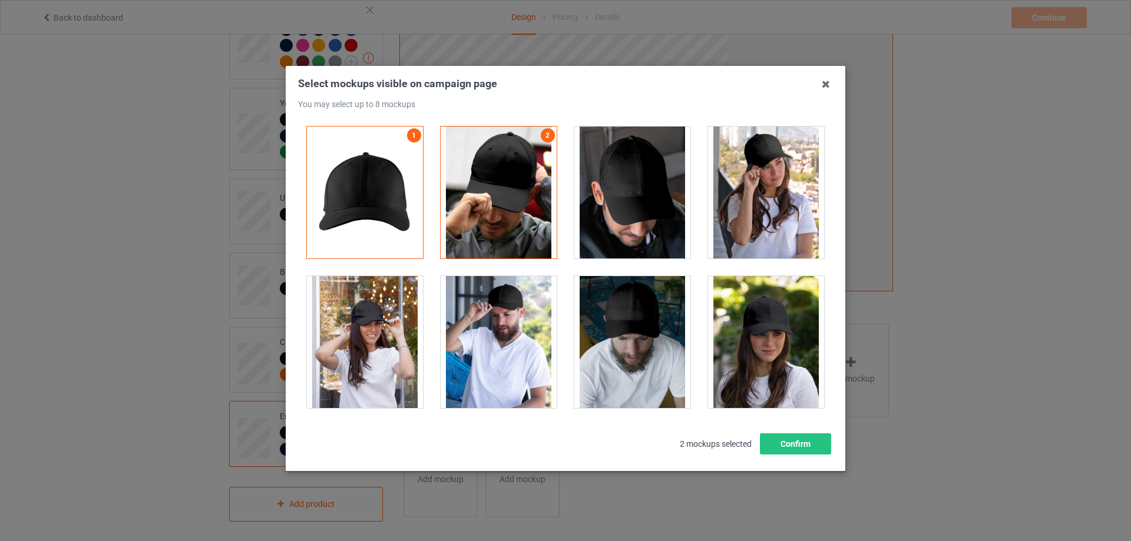
click at [660, 201] on div at bounding box center [632, 193] width 116 height 132
click at [628, 342] on div at bounding box center [632, 342] width 116 height 132
click at [512, 325] on div at bounding box center [498, 342] width 116 height 132
click at [816, 442] on button "Confirm" at bounding box center [795, 443] width 71 height 21
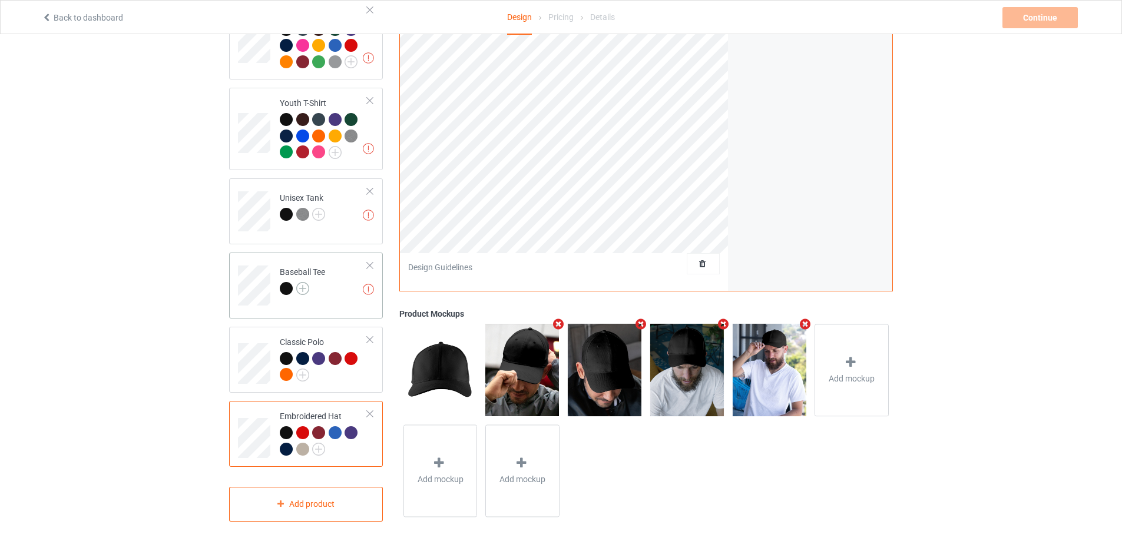
click at [304, 283] on img at bounding box center [302, 288] width 13 height 13
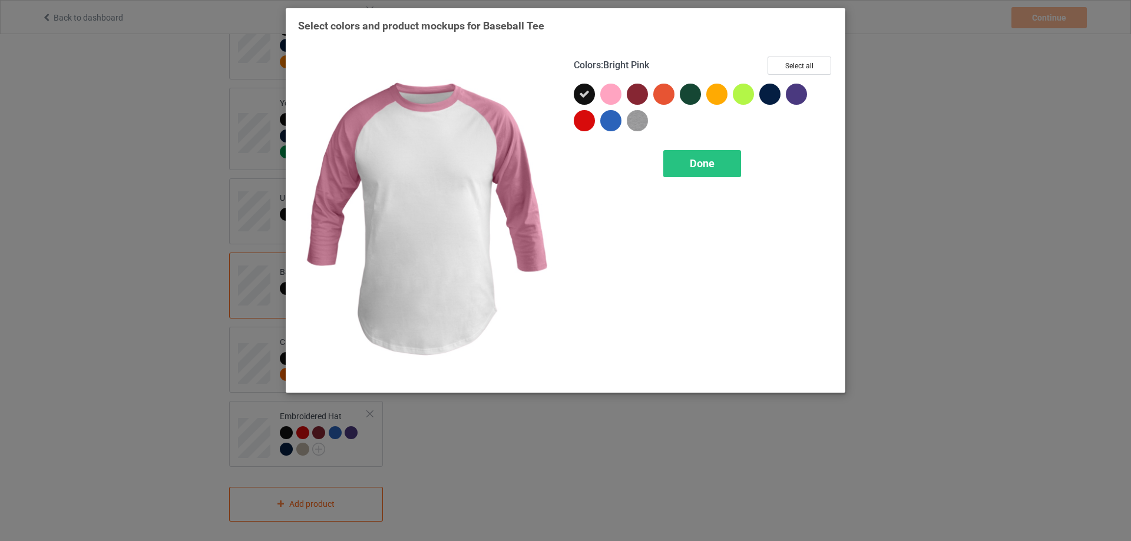
drag, startPoint x: 616, startPoint y: 94, endPoint x: 614, endPoint y: 120, distance: 26.6
click at [615, 96] on div at bounding box center [610, 94] width 21 height 21
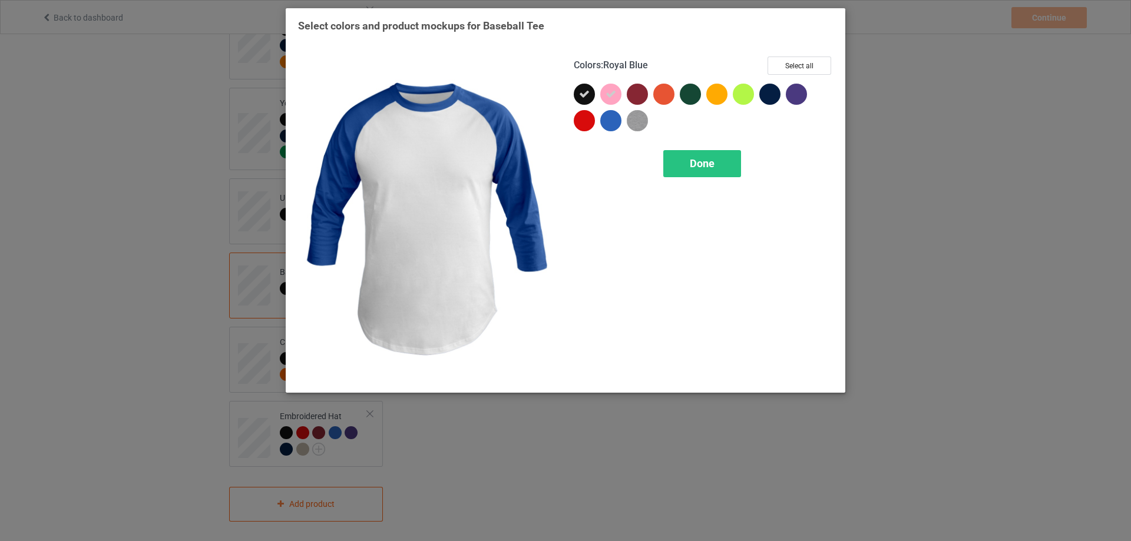
click at [613, 124] on div at bounding box center [610, 120] width 21 height 21
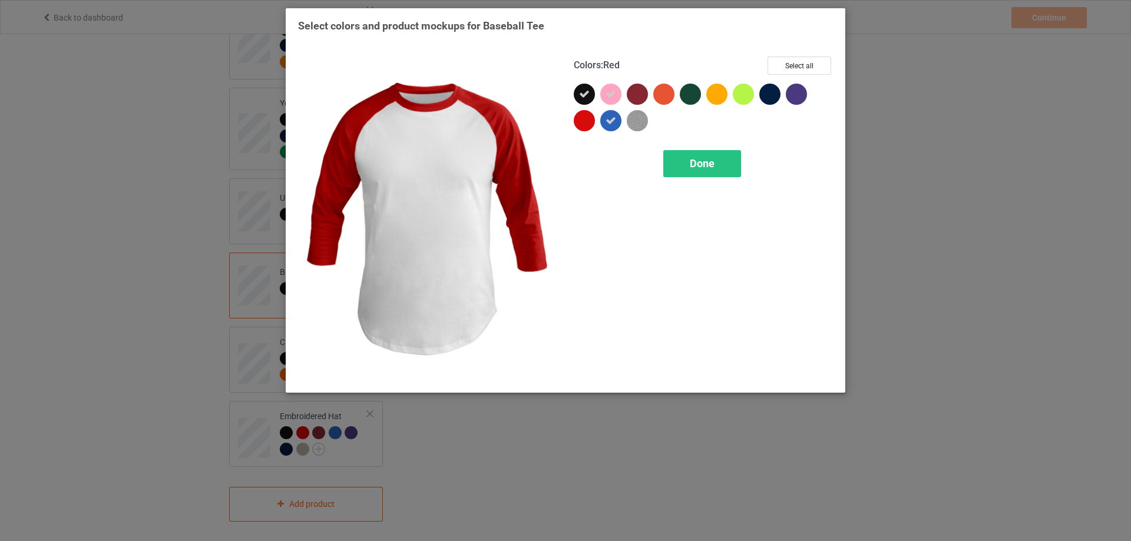
click at [597, 120] on div at bounding box center [587, 123] width 26 height 26
click at [587, 120] on icon at bounding box center [584, 120] width 11 height 11
click at [587, 120] on div at bounding box center [584, 120] width 21 height 21
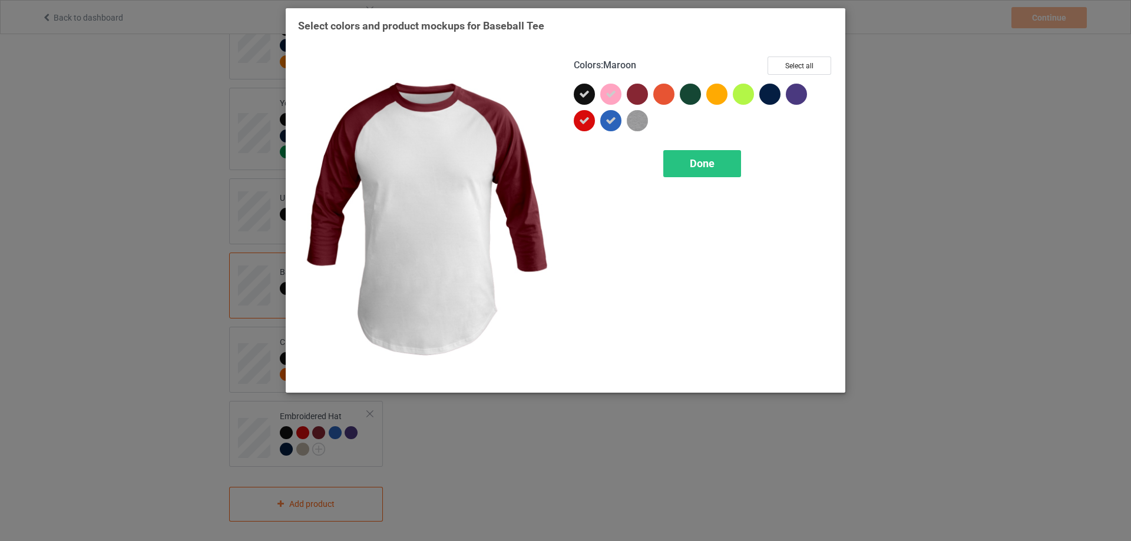
drag, startPoint x: 635, startPoint y: 92, endPoint x: 657, endPoint y: 92, distance: 21.8
click at [636, 92] on div at bounding box center [637, 94] width 21 height 21
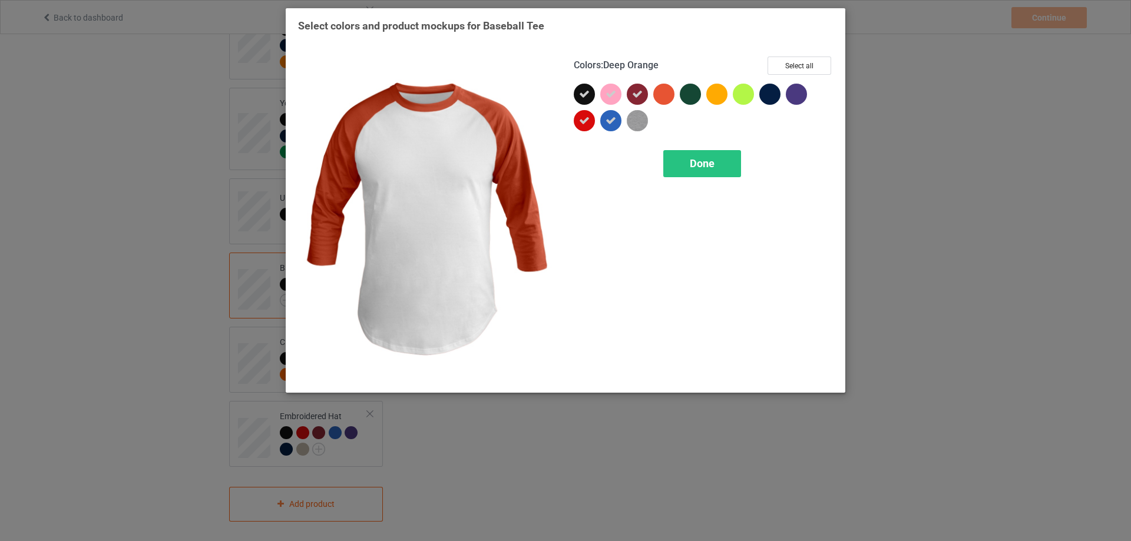
click at [657, 92] on div at bounding box center [663, 94] width 21 height 21
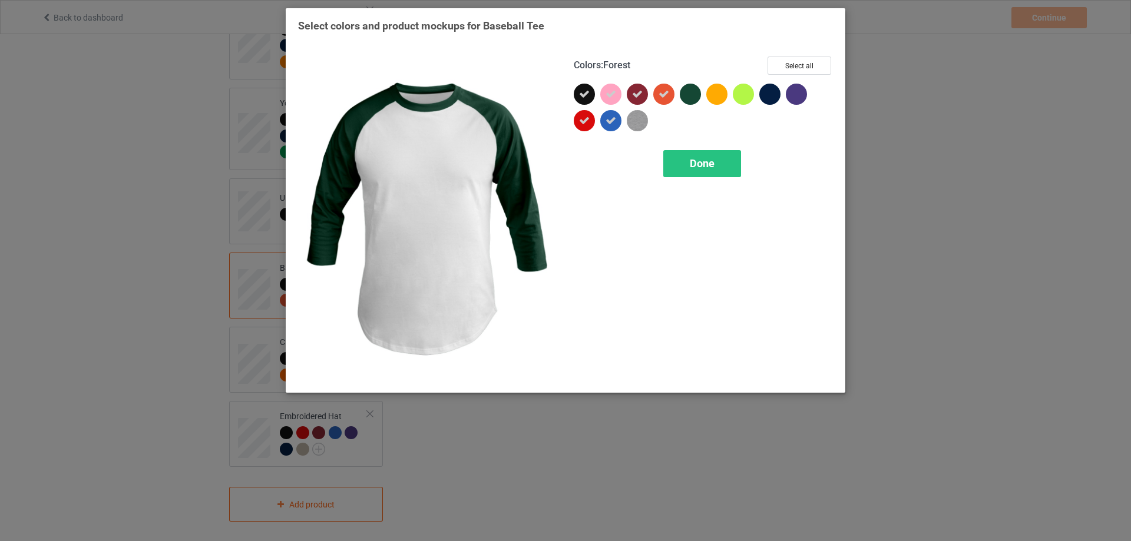
click at [687, 87] on div at bounding box center [690, 94] width 21 height 21
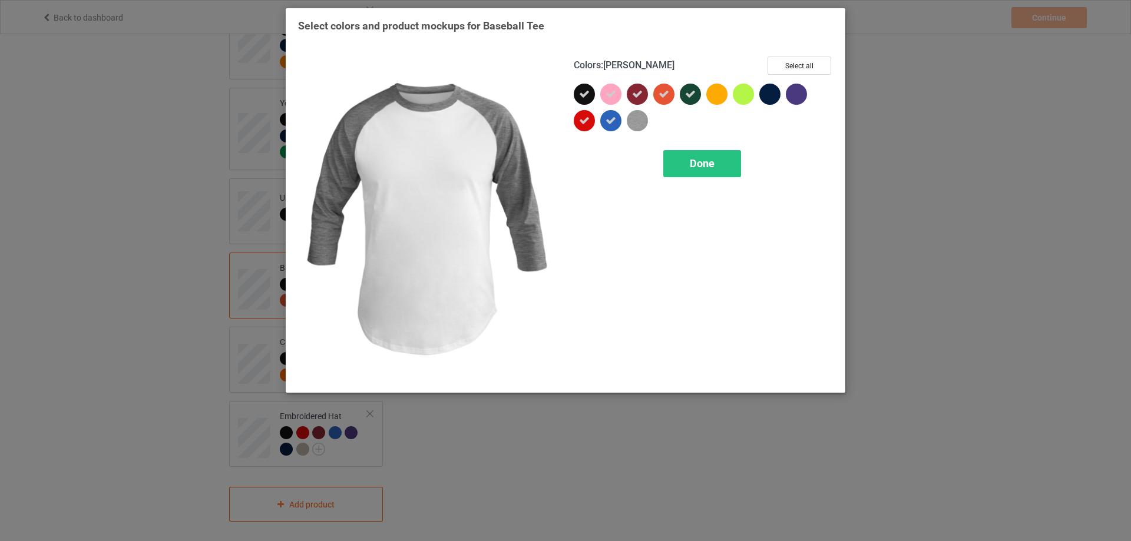
click at [644, 115] on img at bounding box center [637, 120] width 21 height 21
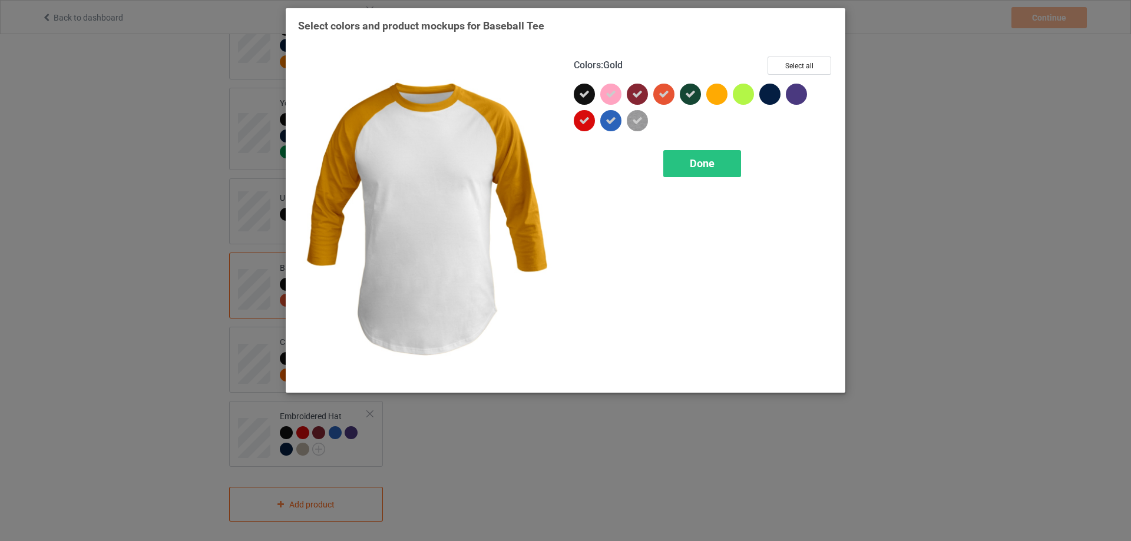
drag, startPoint x: 708, startPoint y: 101, endPoint x: 739, endPoint y: 95, distance: 31.2
click at [719, 99] on div at bounding box center [716, 94] width 21 height 21
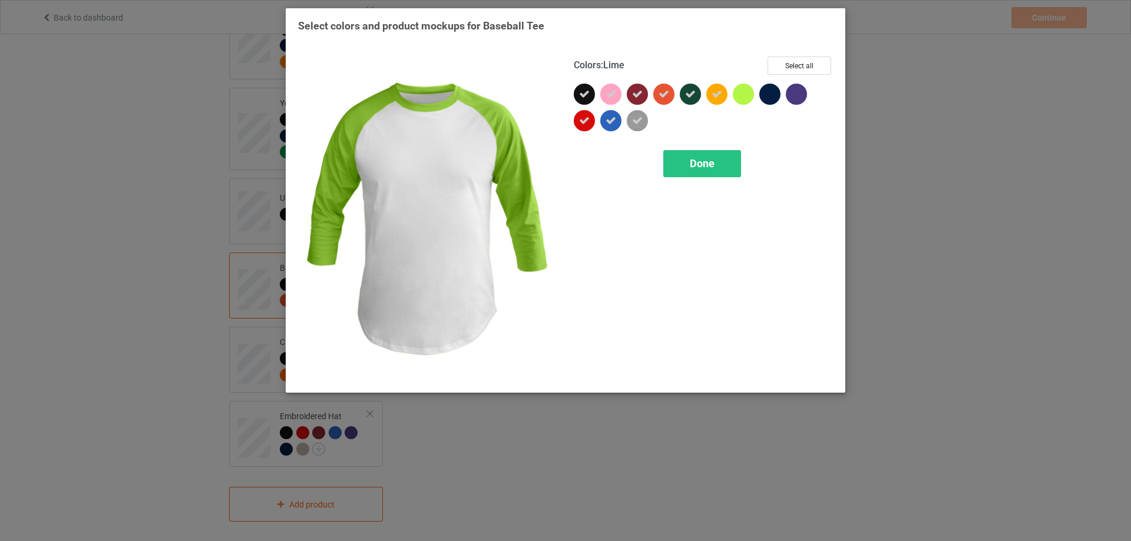
drag, startPoint x: 740, startPoint y: 95, endPoint x: 754, endPoint y: 95, distance: 14.1
click at [745, 95] on div at bounding box center [743, 94] width 21 height 21
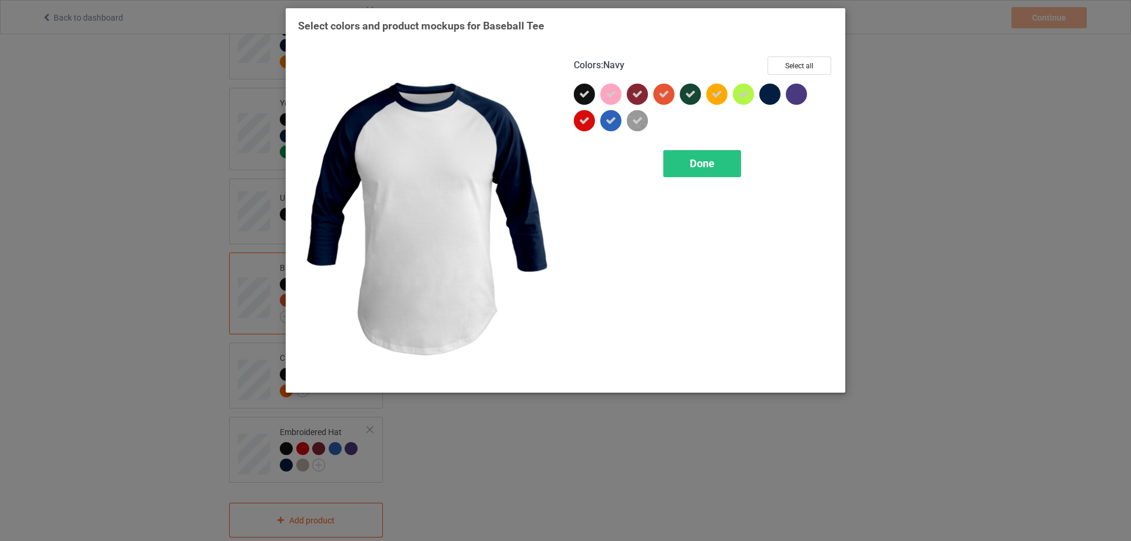
click at [778, 94] on div at bounding box center [769, 94] width 21 height 21
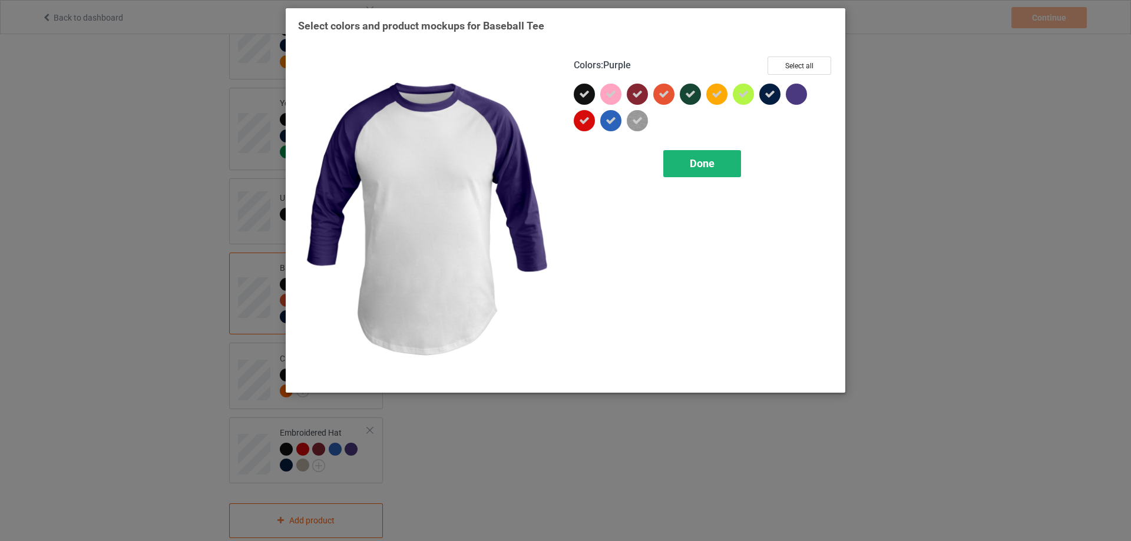
drag, startPoint x: 797, startPoint y: 94, endPoint x: 713, endPoint y: 152, distance: 101.9
click at [788, 97] on div at bounding box center [796, 94] width 21 height 21
click at [704, 162] on span "Done" at bounding box center [702, 163] width 25 height 12
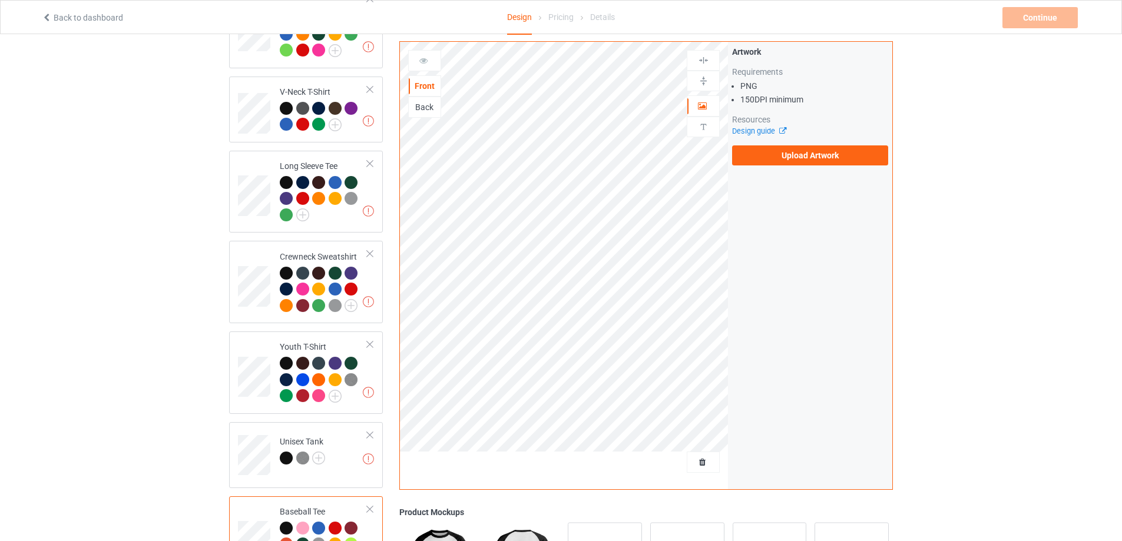
scroll to position [206, 0]
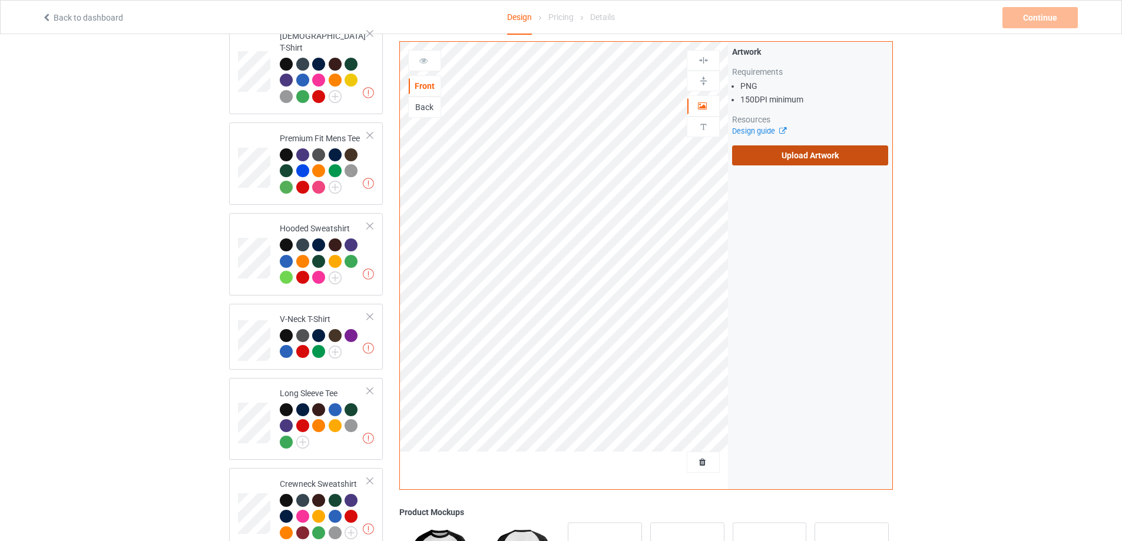
click at [787, 151] on label "Upload Artwork" at bounding box center [810, 155] width 156 height 20
click at [0, 0] on input "Upload Artwork" at bounding box center [0, 0] width 0 height 0
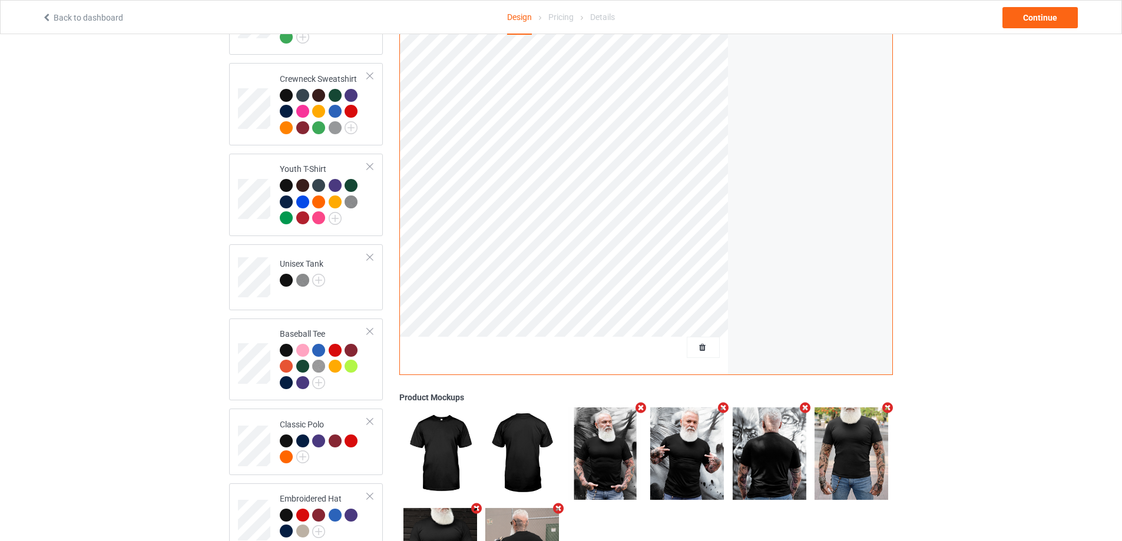
scroll to position [694, 0]
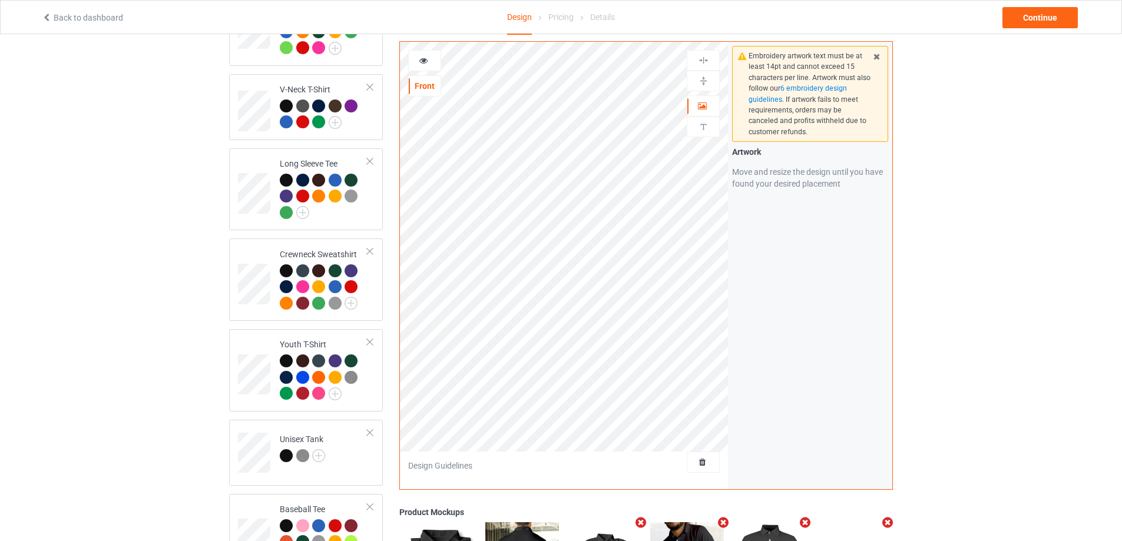
scroll to position [341, 0]
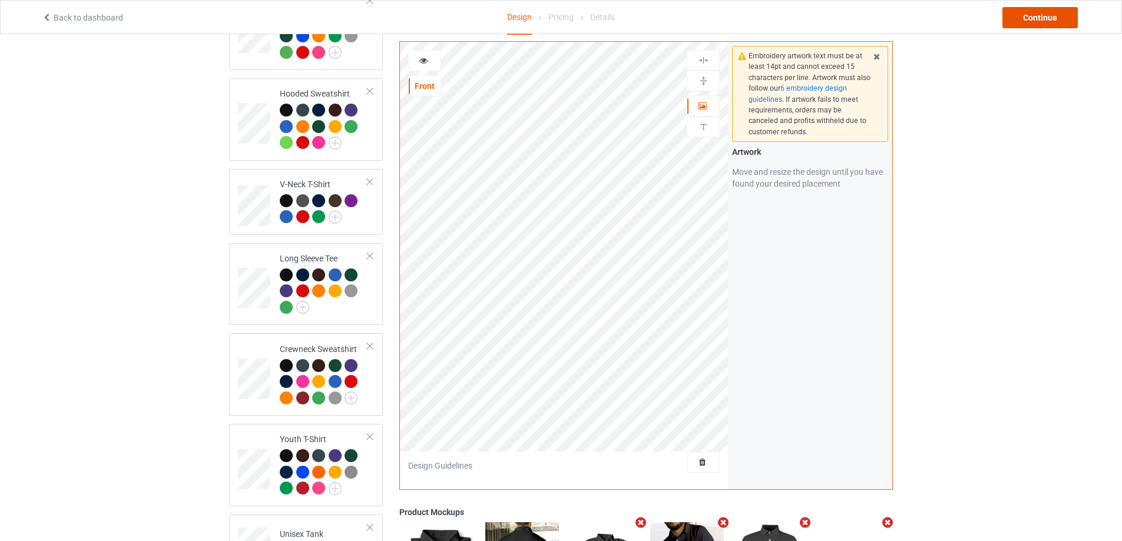
click at [1035, 19] on div "Continue" at bounding box center [1039, 17] width 75 height 21
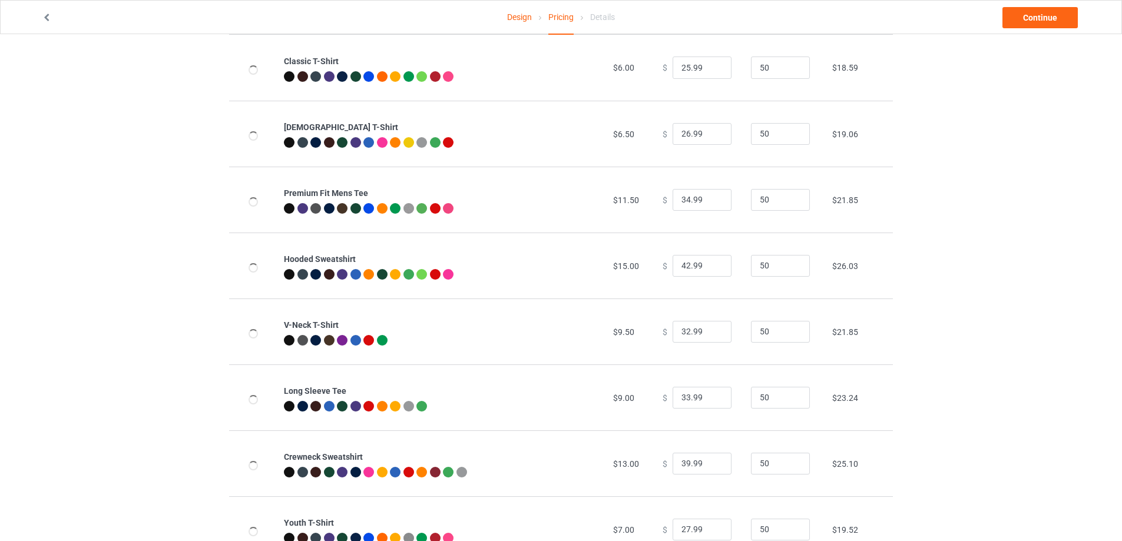
scroll to position [469, 0]
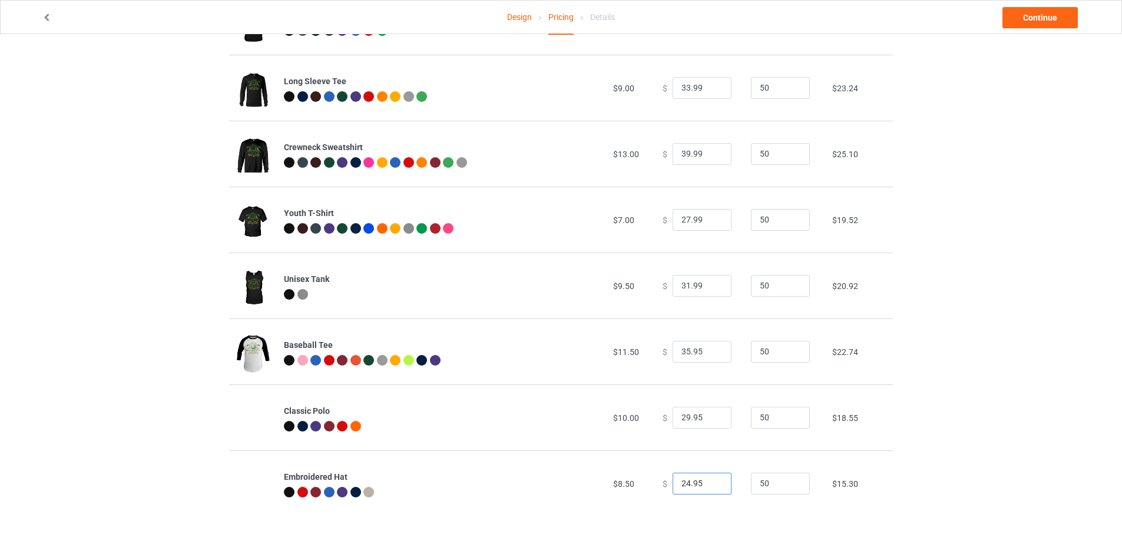
click at [680, 489] on input "24.95" at bounding box center [701, 484] width 59 height 22
drag, startPoint x: 690, startPoint y: 486, endPoint x: 700, endPoint y: 486, distance: 9.4
click at [700, 486] on input "29.95" at bounding box center [701, 484] width 59 height 22
type input "29.99"
drag, startPoint x: 689, startPoint y: 419, endPoint x: 707, endPoint y: 419, distance: 17.7
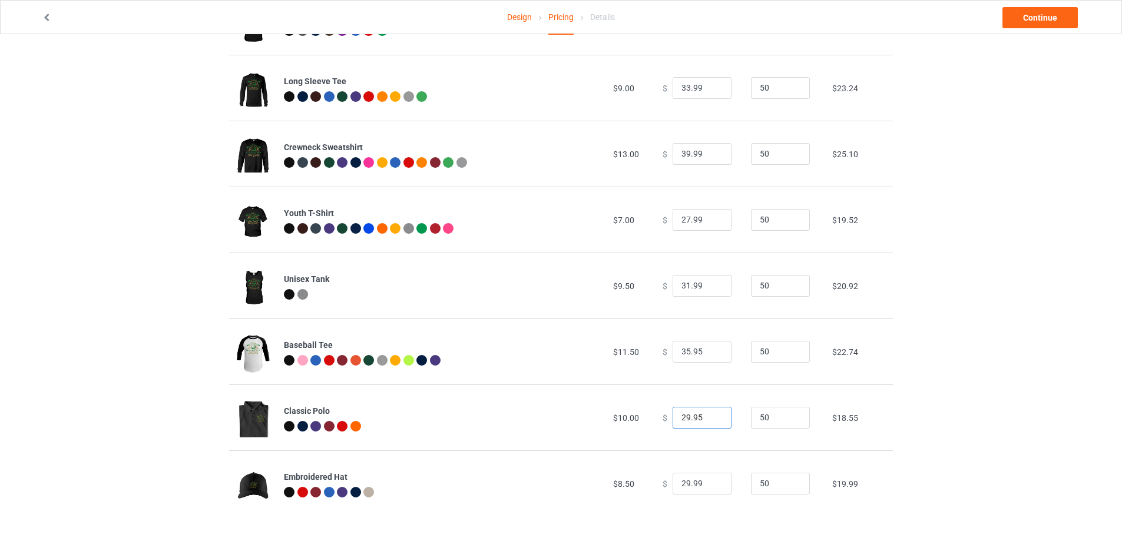
click at [707, 419] on input "29.95" at bounding box center [701, 418] width 59 height 22
drag, startPoint x: 685, startPoint y: 419, endPoint x: 625, endPoint y: 419, distance: 59.5
click at [625, 419] on tr "Classic Polo $10.00 $ 29.99 50 $18.59" at bounding box center [561, 418] width 664 height 66
type input "33.99"
click at [1041, 21] on link "Continue" at bounding box center [1039, 17] width 75 height 21
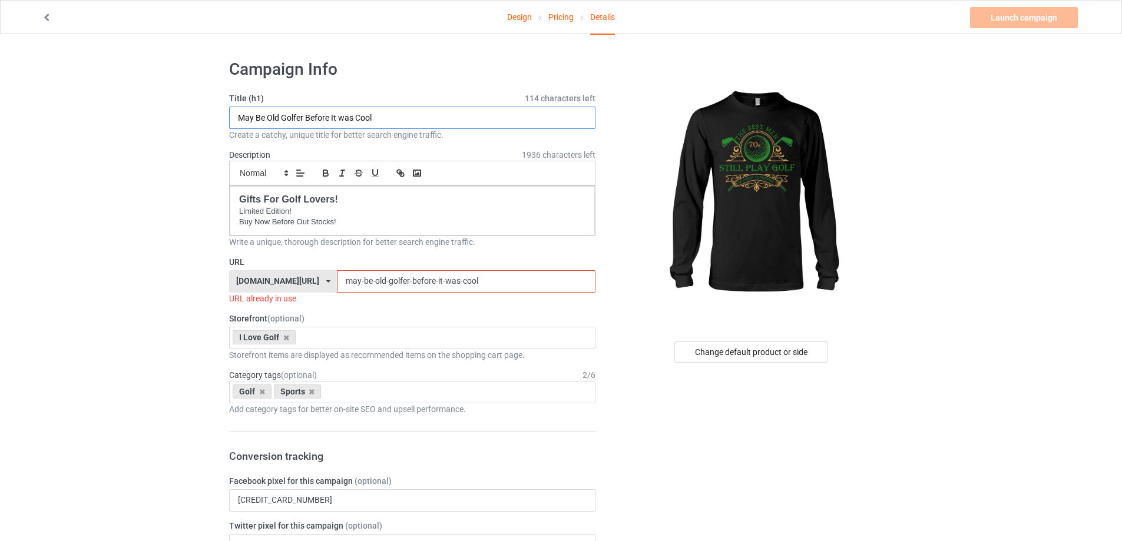
drag, startPoint x: 311, startPoint y: 114, endPoint x: 35, endPoint y: 114, distance: 275.6
paste input "Best men play golf 70"
type input "Best men play golf 70"
drag, startPoint x: 476, startPoint y: 286, endPoint x: 265, endPoint y: 283, distance: 211.4
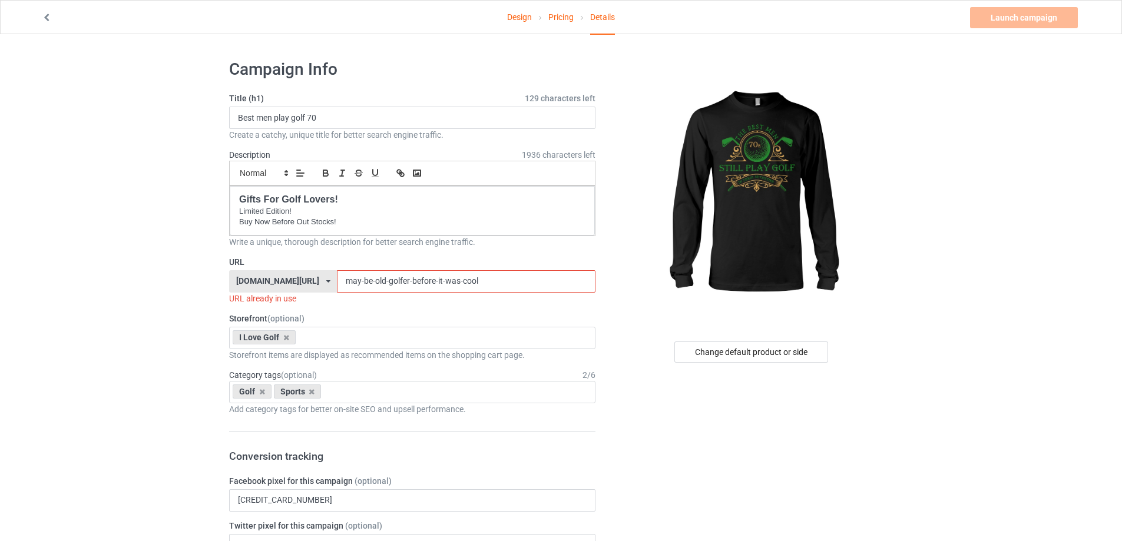
click at [265, 283] on div "[DOMAIN_NAME][URL] [DOMAIN_NAME][URL] [DOMAIN_NAME][URL] [DOMAIN_NAME][URL] [DO…" at bounding box center [412, 281] width 366 height 22
paste input "Best men play golf 70"
click at [350, 283] on input "Best men play golf 70" at bounding box center [466, 281] width 258 height 22
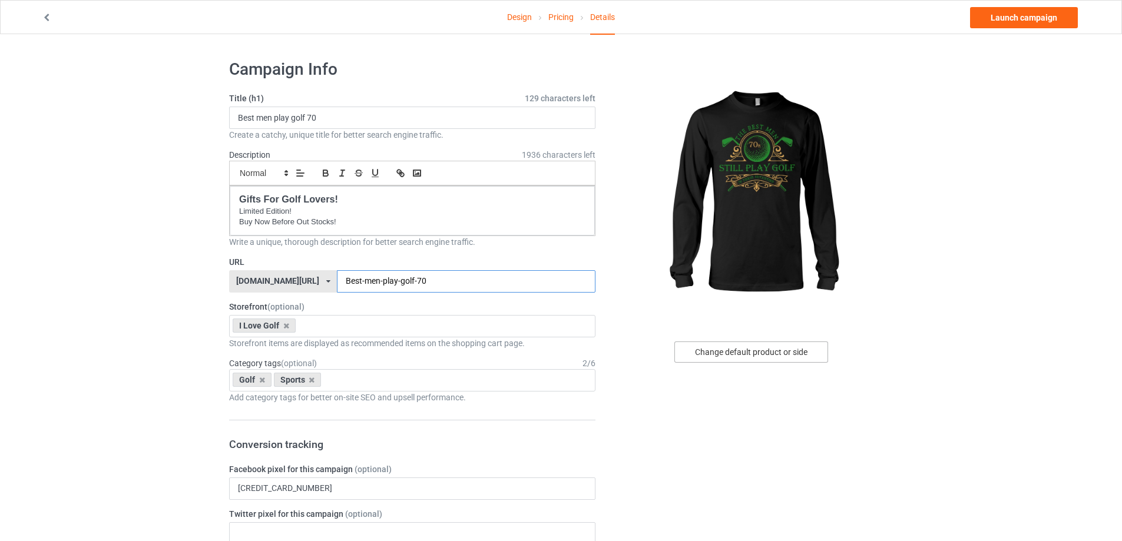
type input "Best-men-play-golf-70"
click at [742, 353] on div "Change default product or side" at bounding box center [751, 352] width 154 height 21
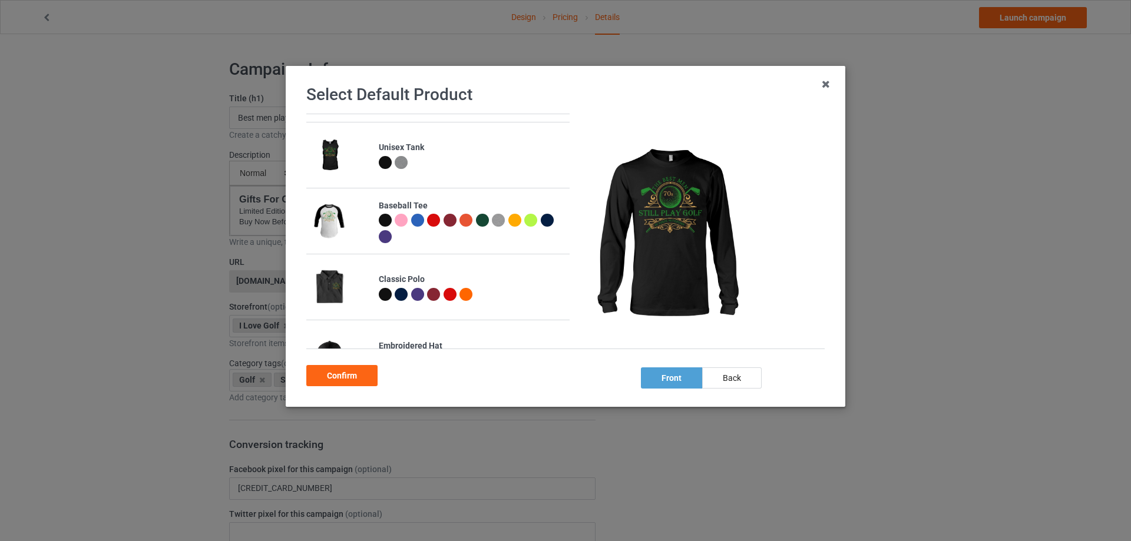
scroll to position [561, 0]
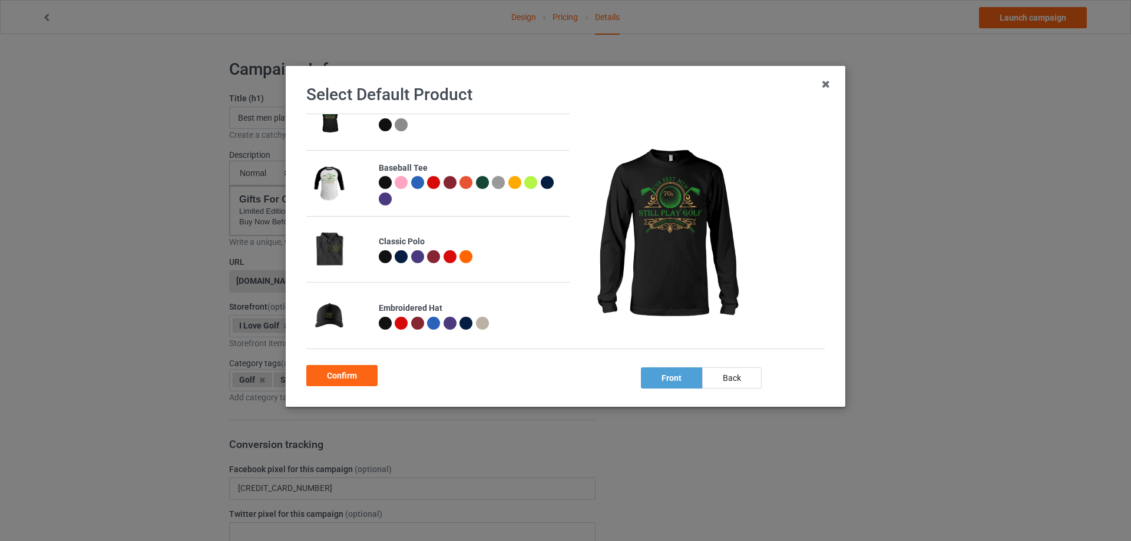
click at [381, 257] on div at bounding box center [385, 256] width 13 height 13
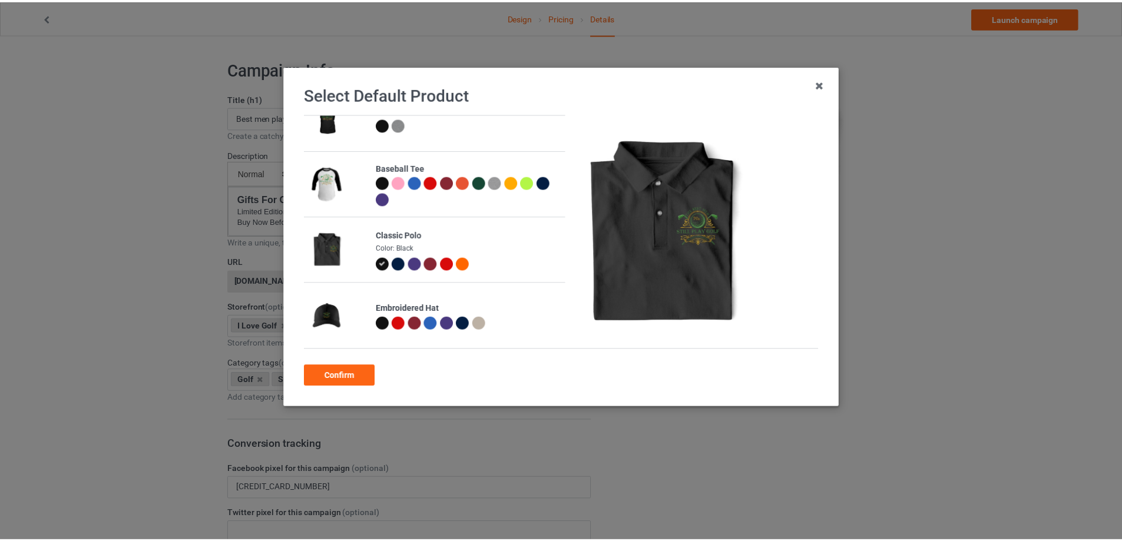
scroll to position [556, 0]
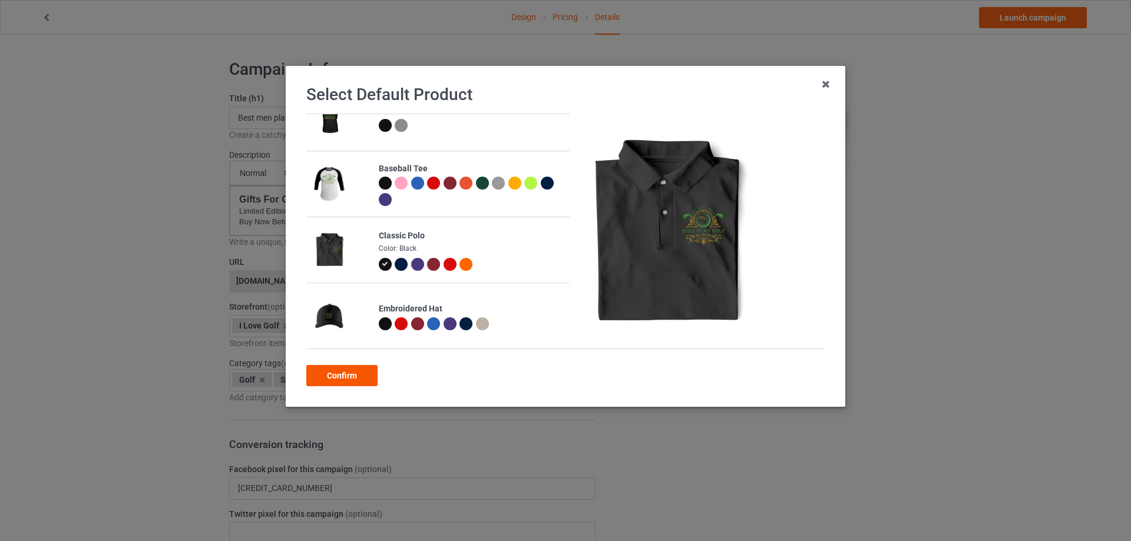
click at [356, 377] on div "Confirm" at bounding box center [341, 375] width 71 height 21
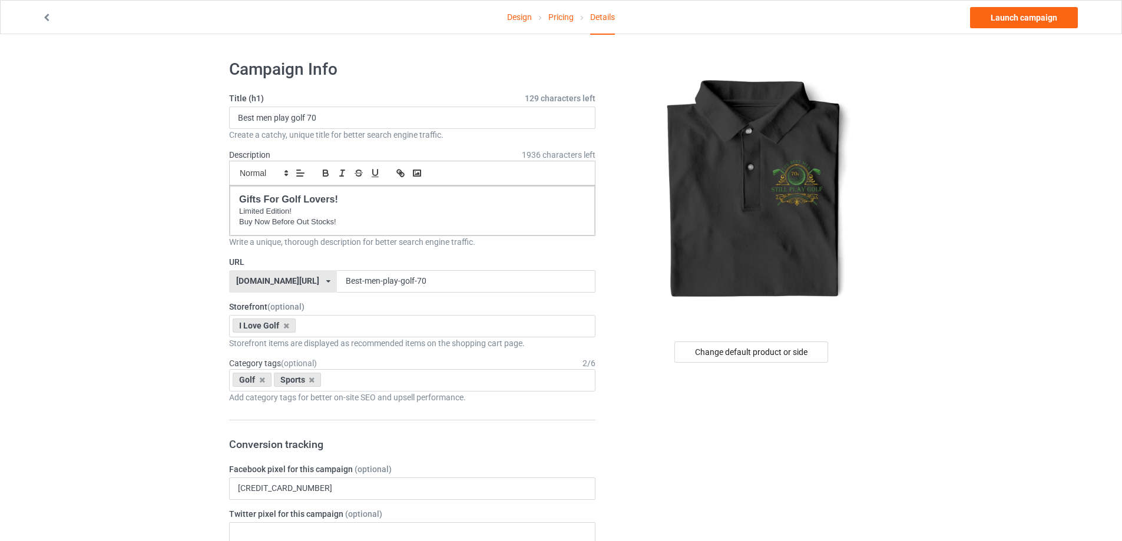
click at [356, 377] on div "Golf Sports Age > [DEMOGRAPHIC_DATA] > 1 Age > [DEMOGRAPHIC_DATA] Months > 1 Mo…" at bounding box center [412, 380] width 366 height 22
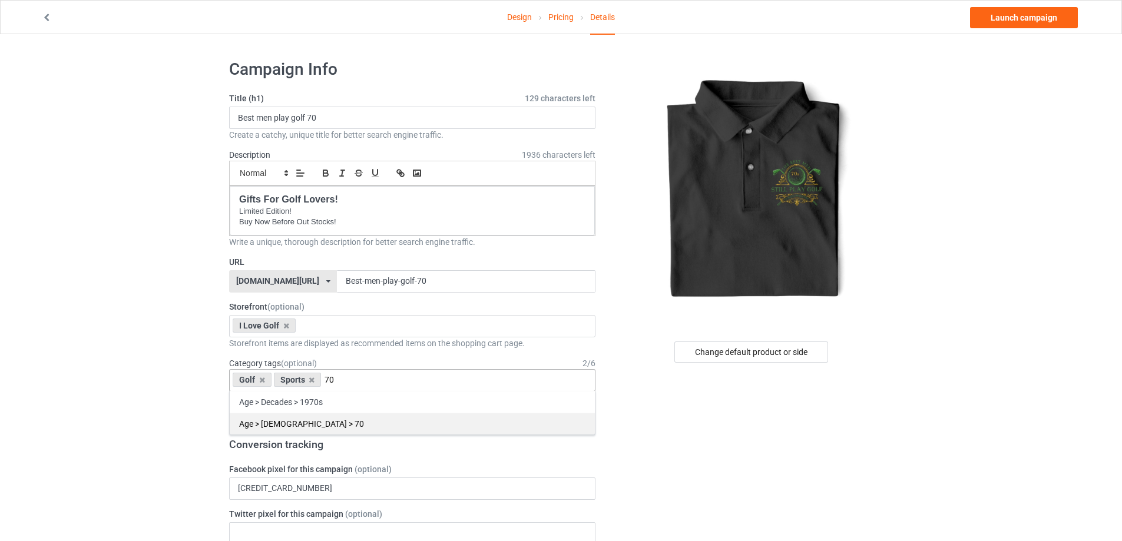
type input "70"
click at [298, 420] on div "Age > [DEMOGRAPHIC_DATA] > 70" at bounding box center [412, 424] width 365 height 22
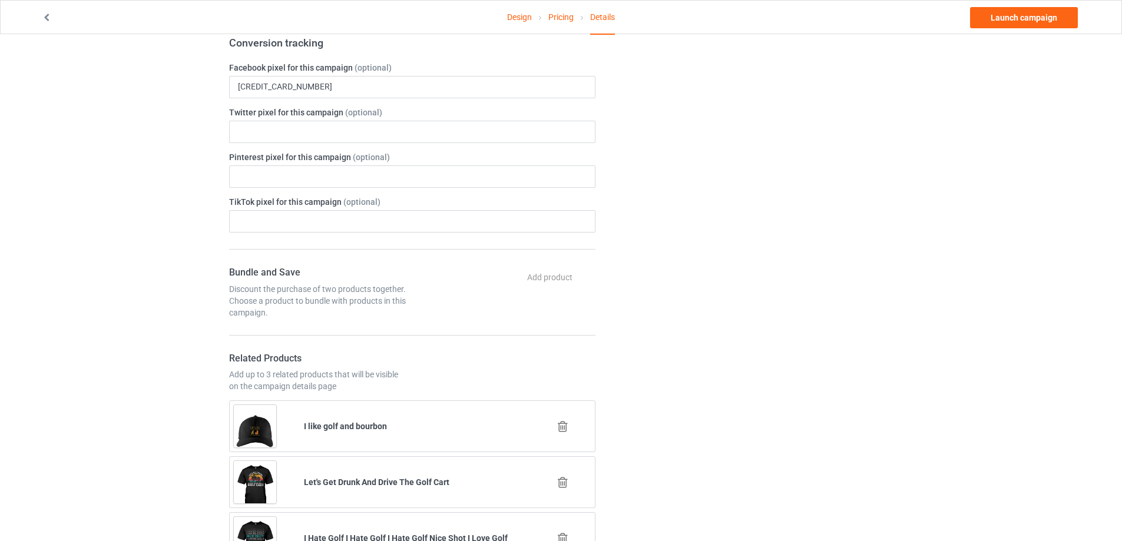
scroll to position [118, 0]
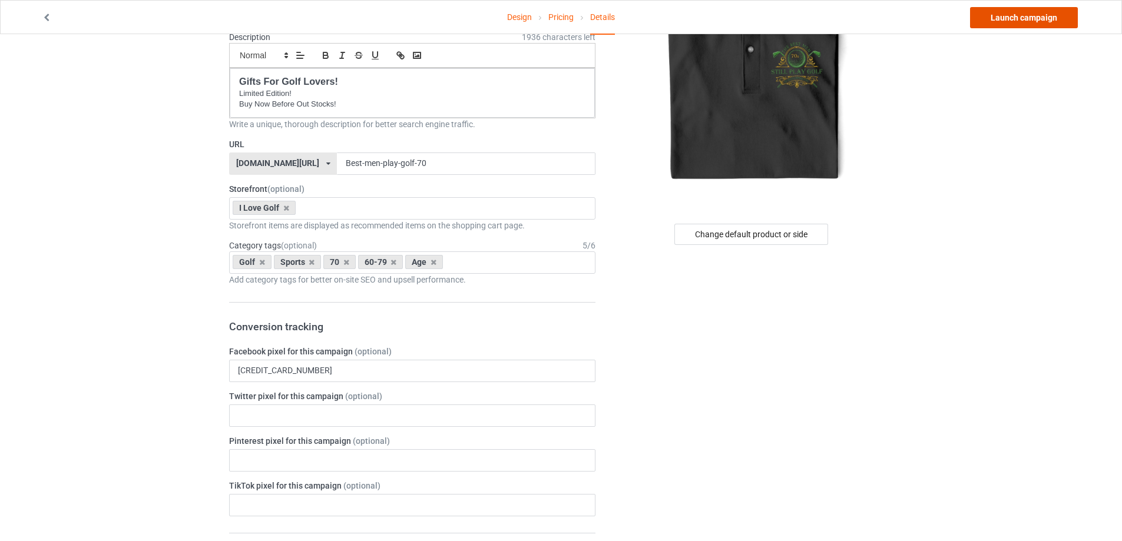
click at [1048, 19] on link "Launch campaign" at bounding box center [1024, 17] width 108 height 21
